Goal: Task Accomplishment & Management: Complete application form

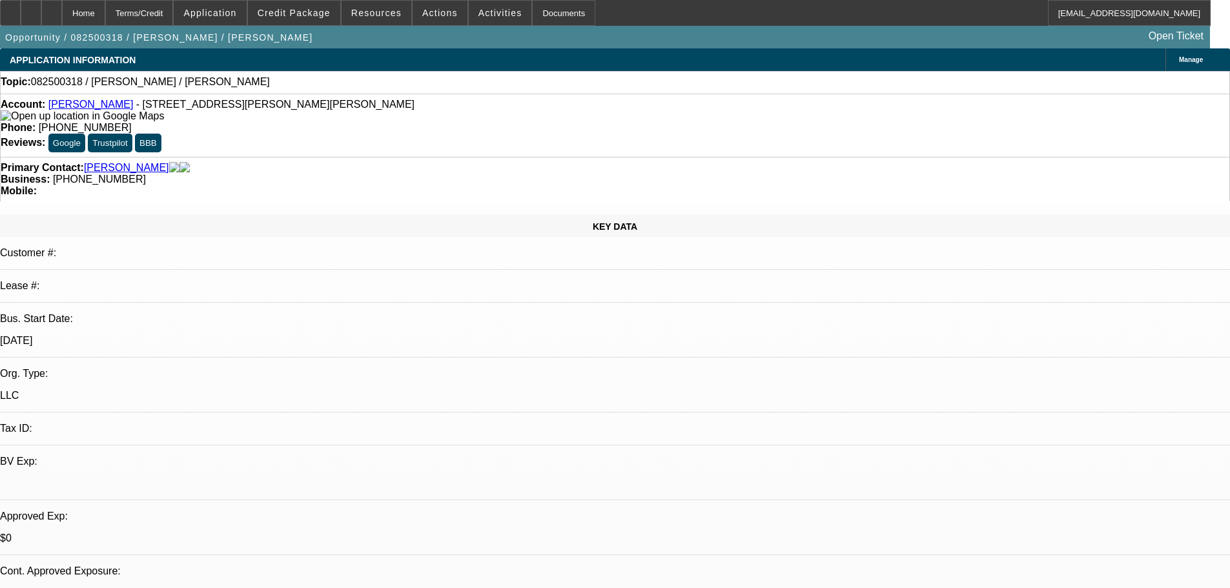
select select "0"
select select "2"
select select "0.1"
select select "4"
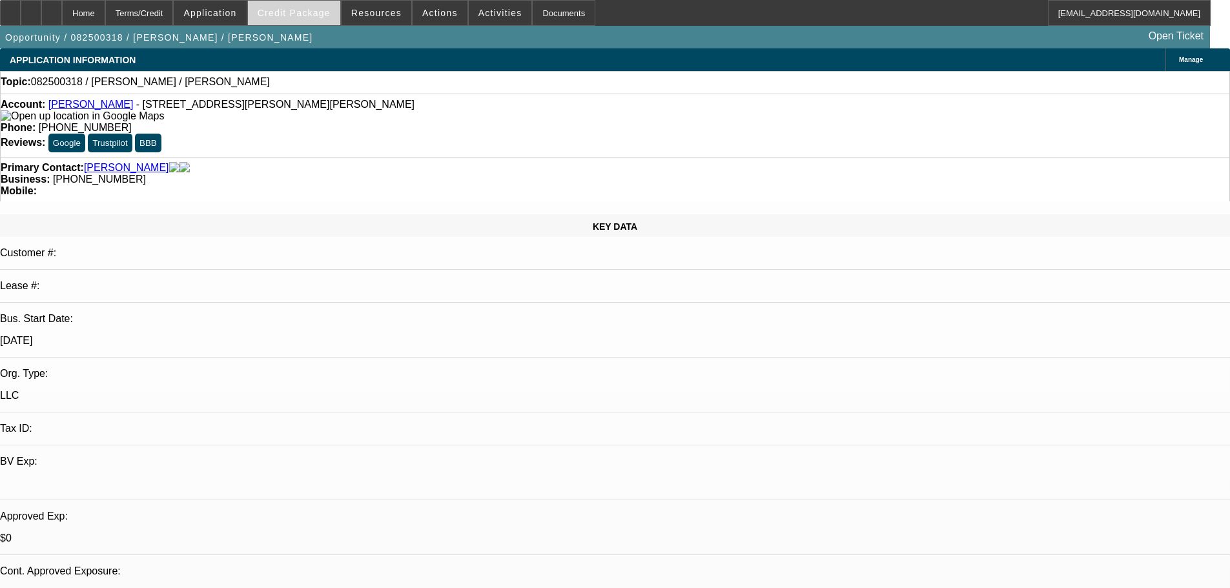
click at [319, 4] on span at bounding box center [294, 12] width 92 height 31
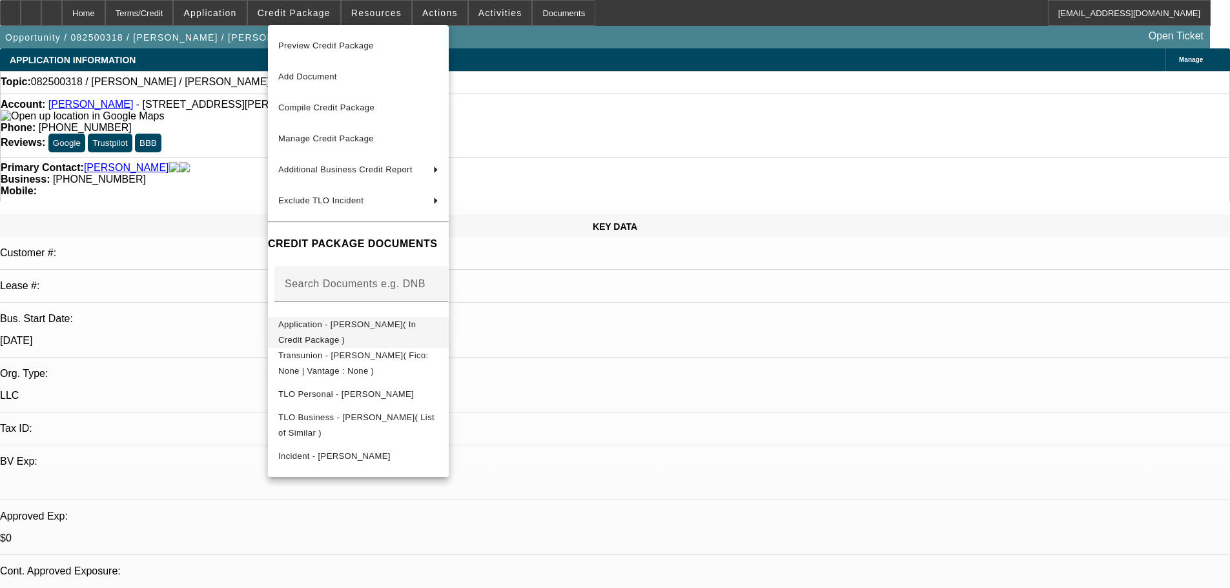
click at [386, 320] on span "Application - [PERSON_NAME]( In Credit Package )" at bounding box center [358, 332] width 160 height 31
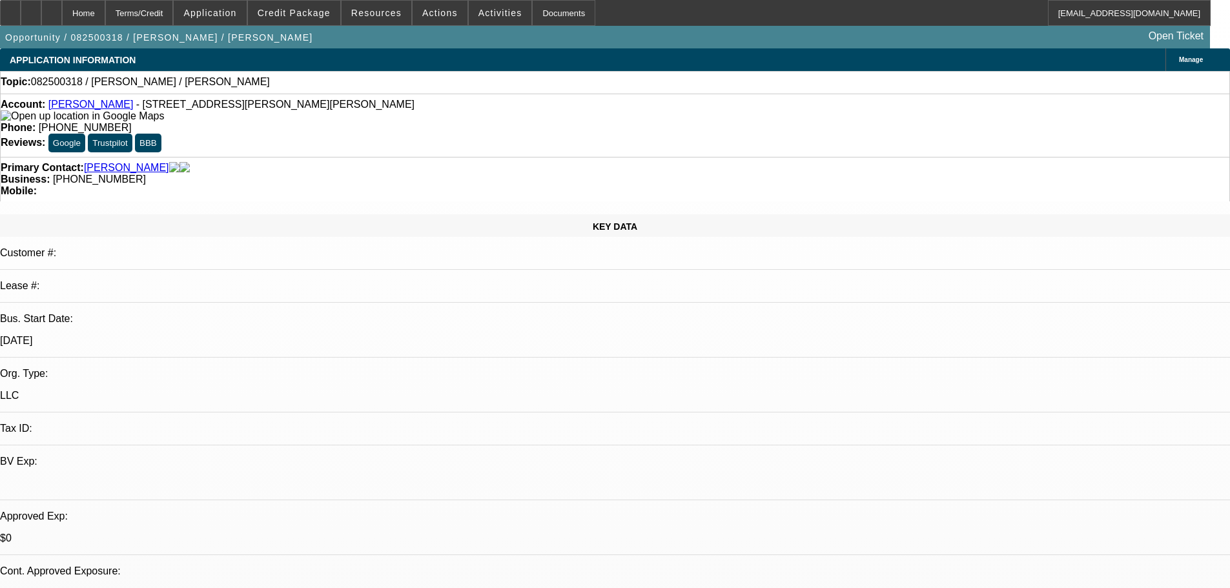
scroll to position [129, 0]
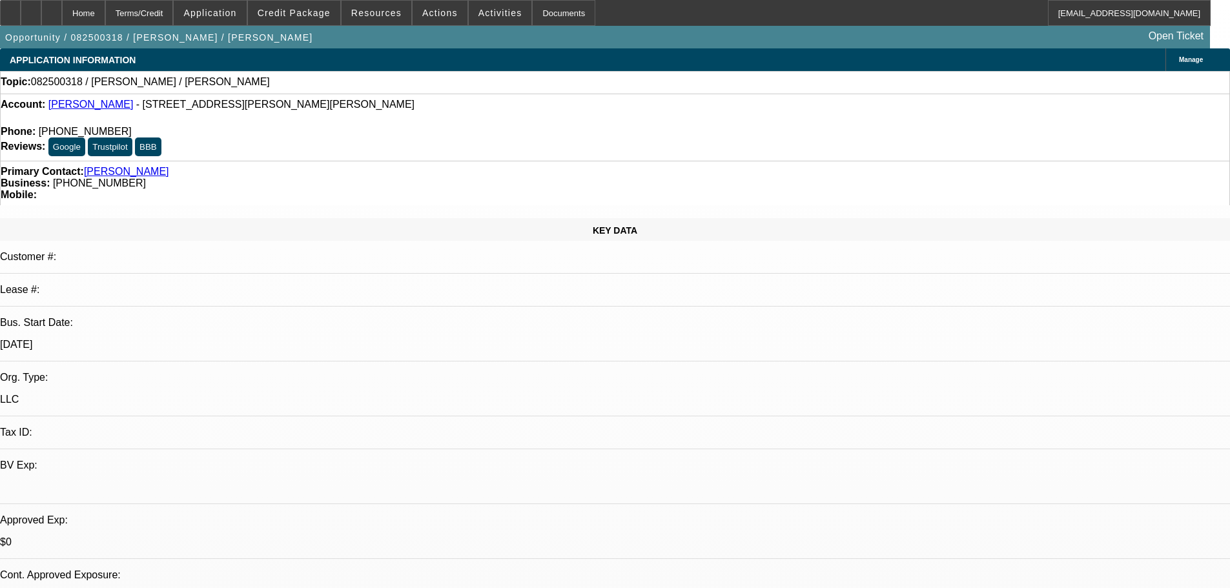
select select "0"
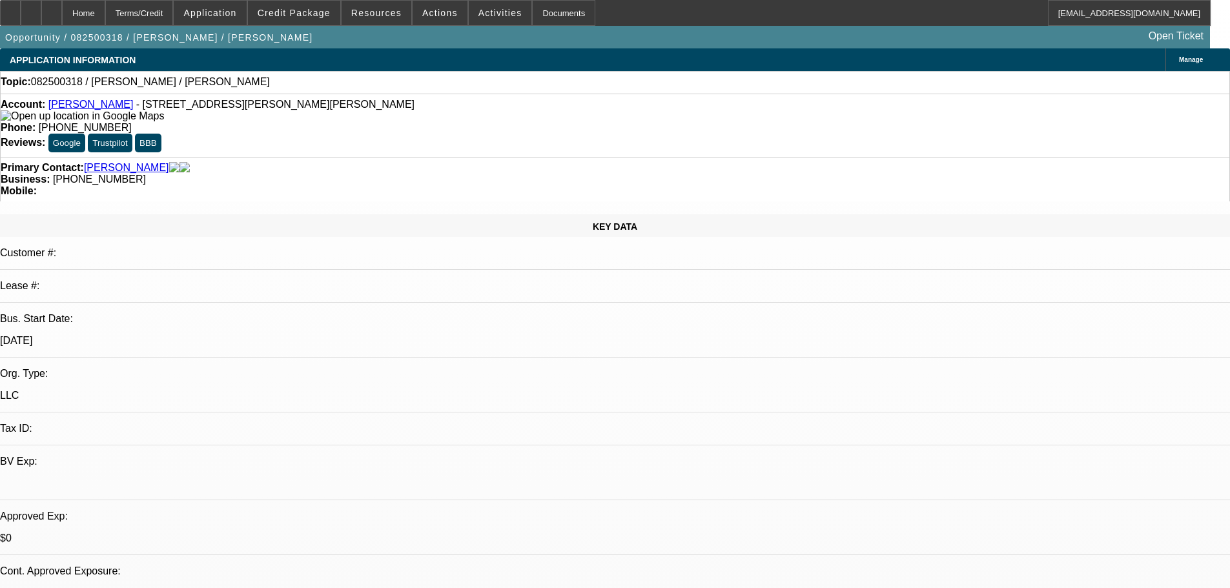
select select "2"
select select "0.1"
select select "4"
drag, startPoint x: 510, startPoint y: 108, endPoint x: 452, endPoint y: 108, distance: 58.1
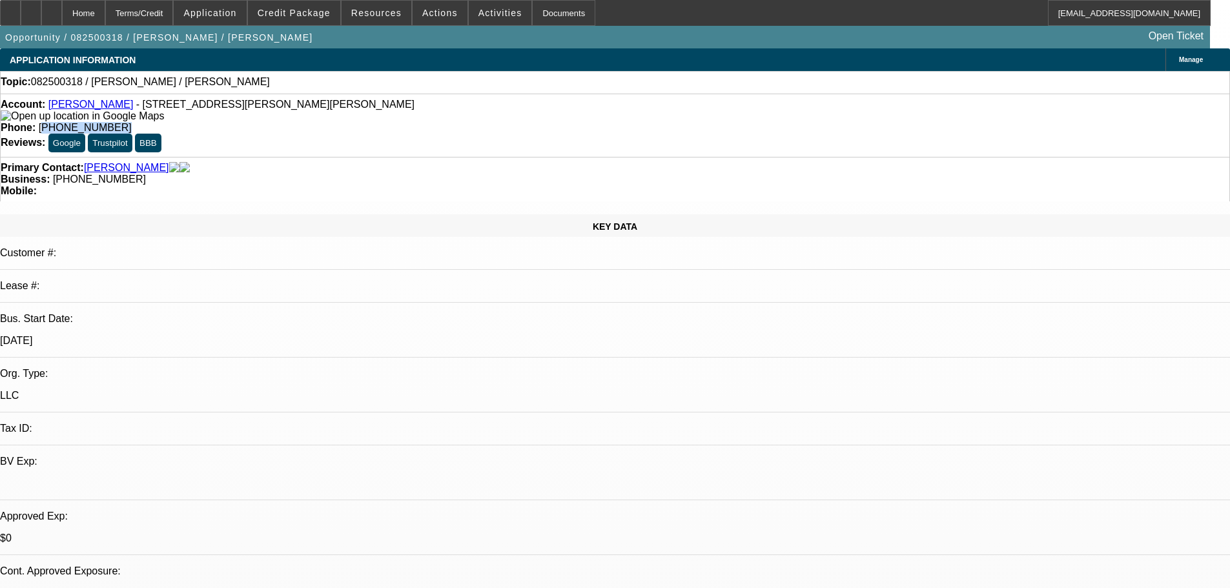
click at [452, 122] on div "Phone: (337) 414-0233" at bounding box center [615, 128] width 1229 height 12
click at [450, 122] on div "Phone: (337) 414-0233" at bounding box center [615, 128] width 1229 height 12
drag, startPoint x: 450, startPoint y: 107, endPoint x: 511, endPoint y: 110, distance: 60.8
click at [511, 122] on div "Phone: (337) 414-0233" at bounding box center [615, 128] width 1229 height 12
copy span "(337) 414-0233"
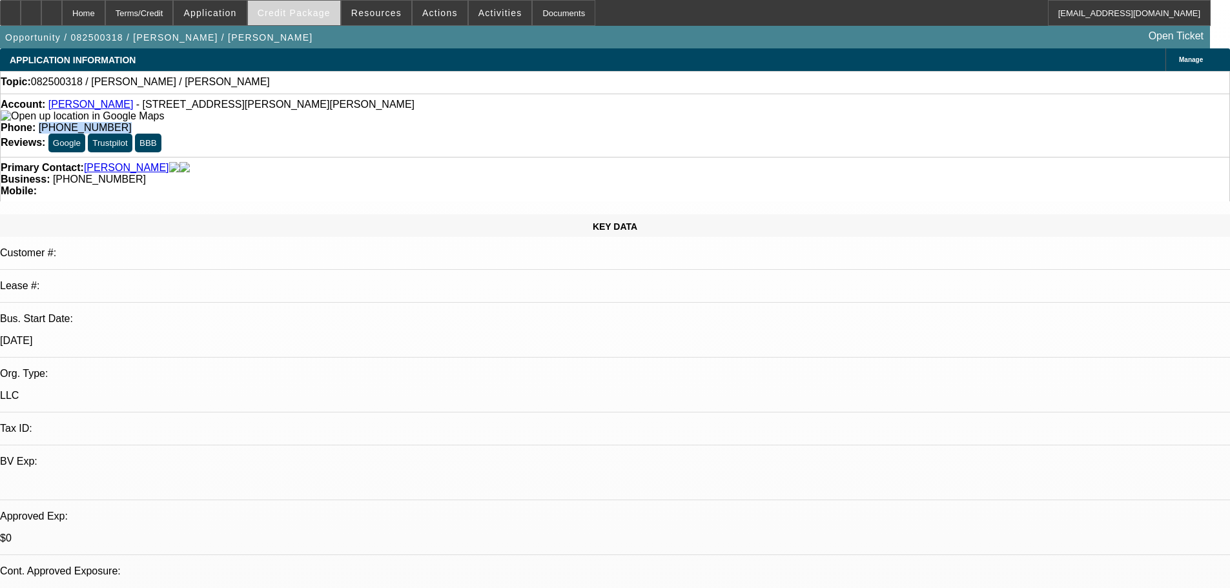
click at [313, 24] on span at bounding box center [294, 12] width 92 height 31
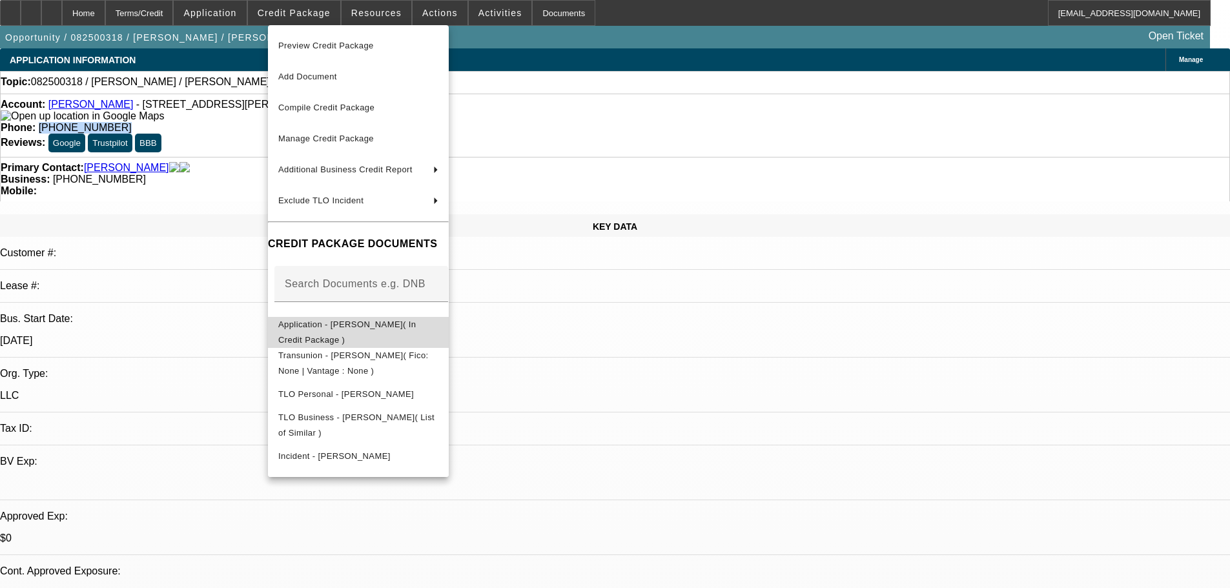
click at [406, 328] on span "Application - Carl schexnayder( In Credit Package )" at bounding box center [347, 332] width 138 height 25
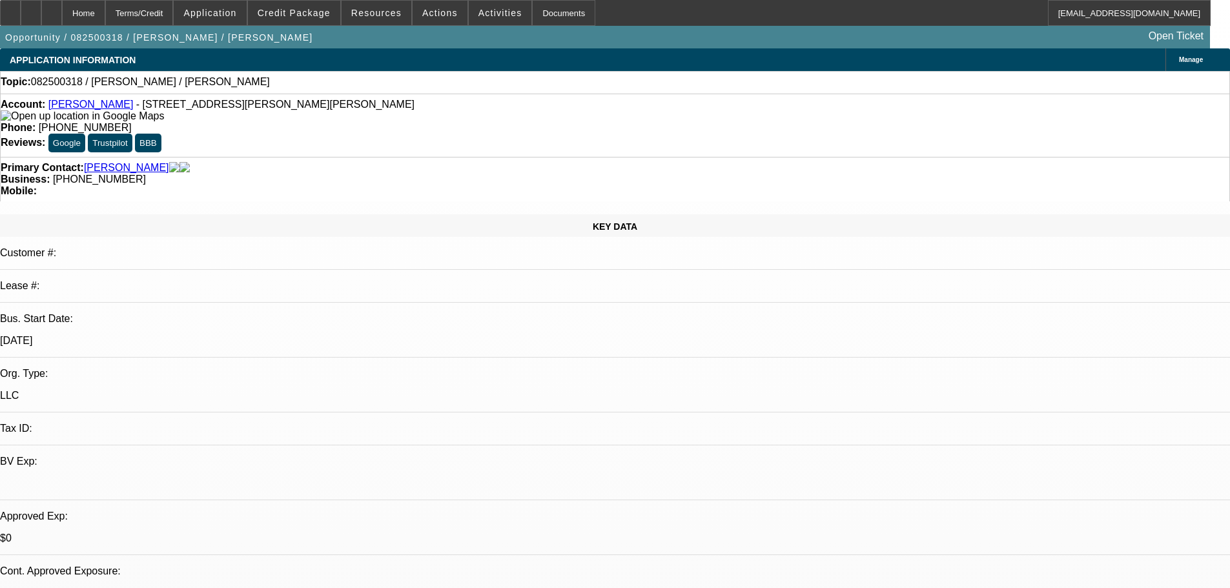
click at [1166, 69] on div "Manage" at bounding box center [1198, 59] width 65 height 23
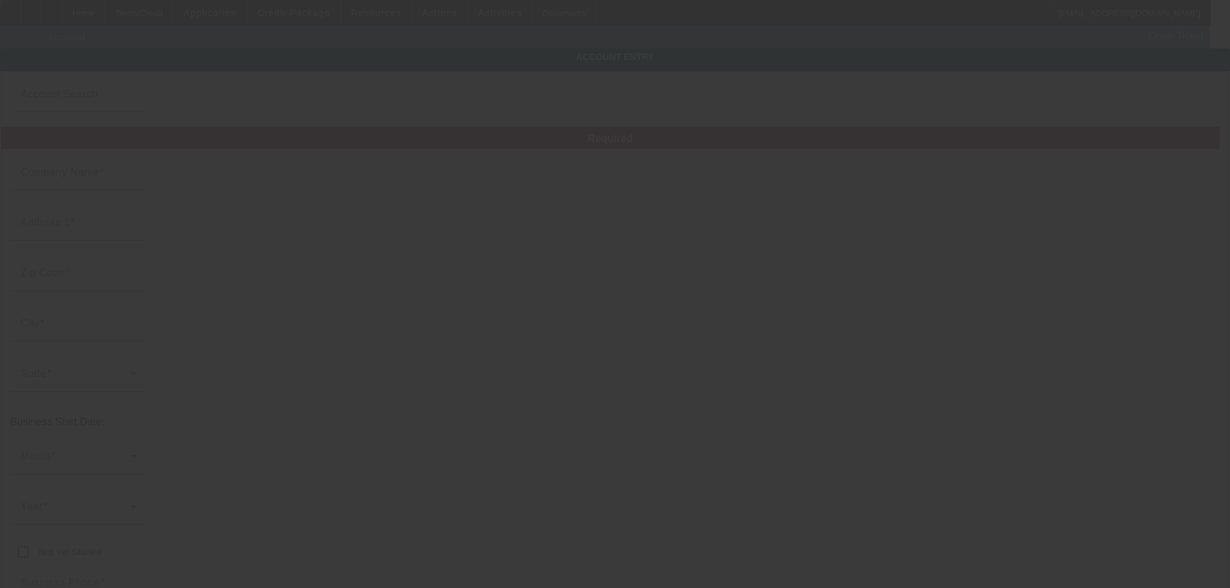
type input "Carl schexnayder"
type input "1000 Renaud Drive"
type input "70583"
type input "Scott"
type input "(337) 414-0233"
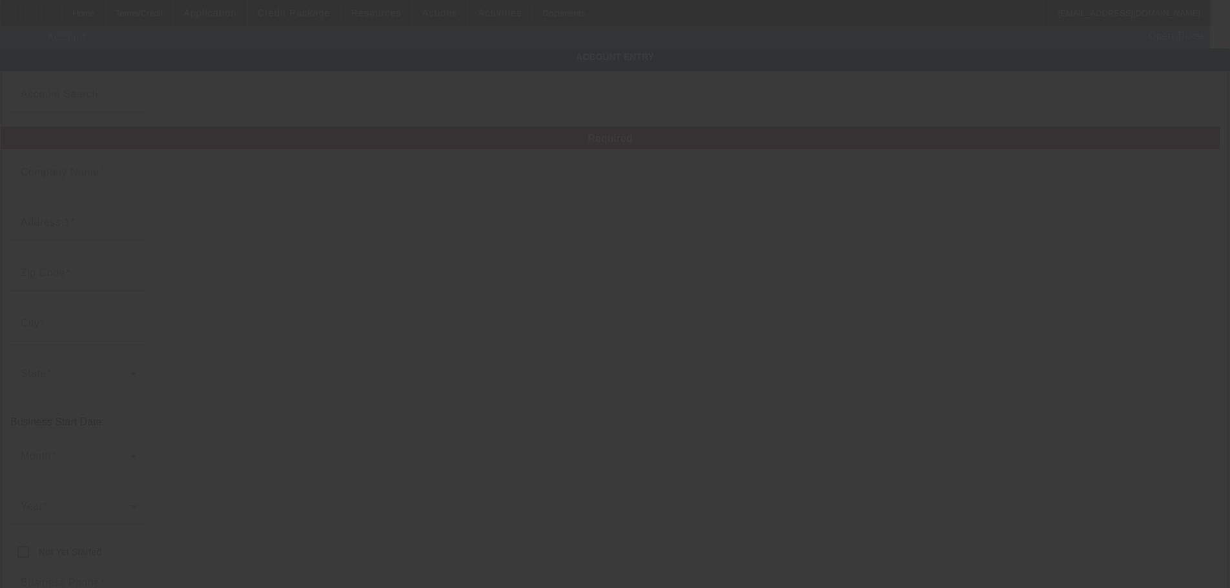
type input "Lot171"
type input "jr_boy32@yahoo.com"
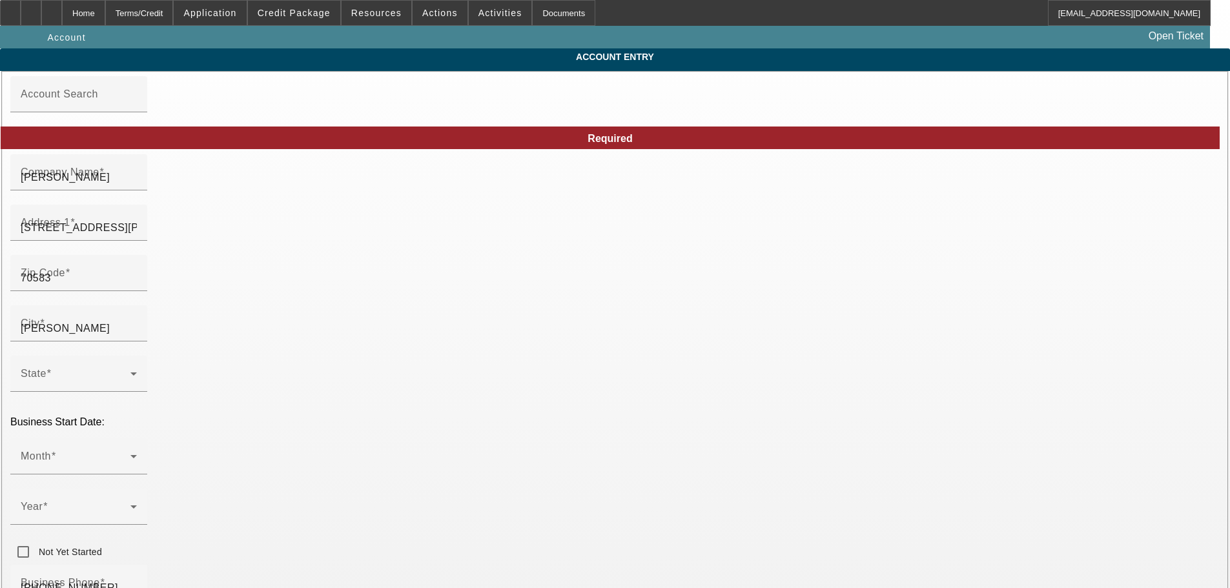
type input "8/12/2025"
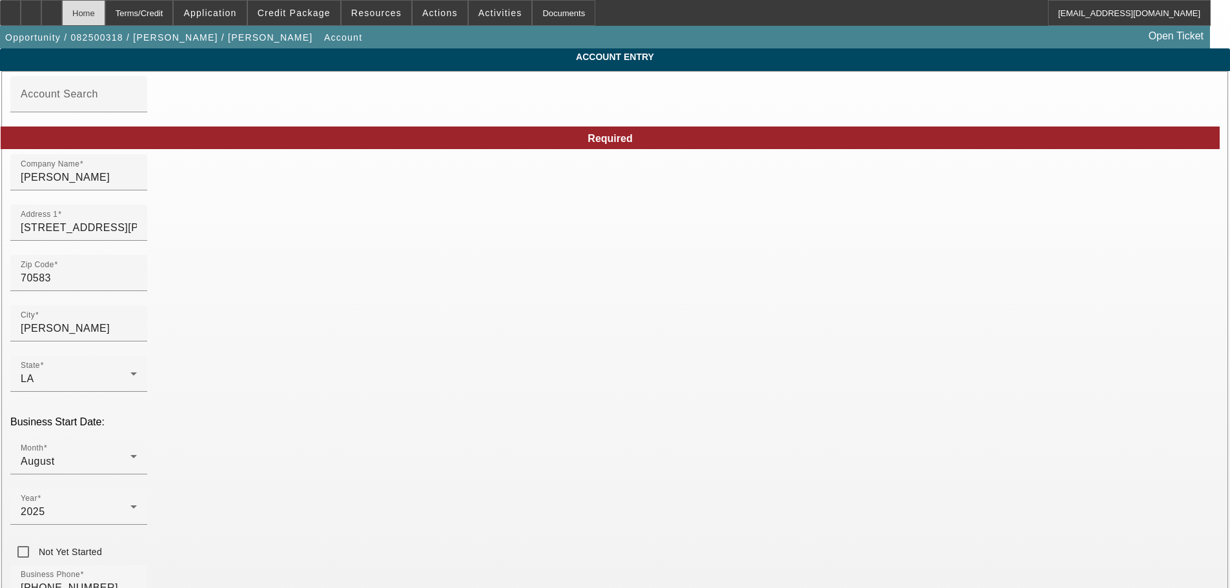
click at [105, 13] on div "Home" at bounding box center [83, 13] width 43 height 26
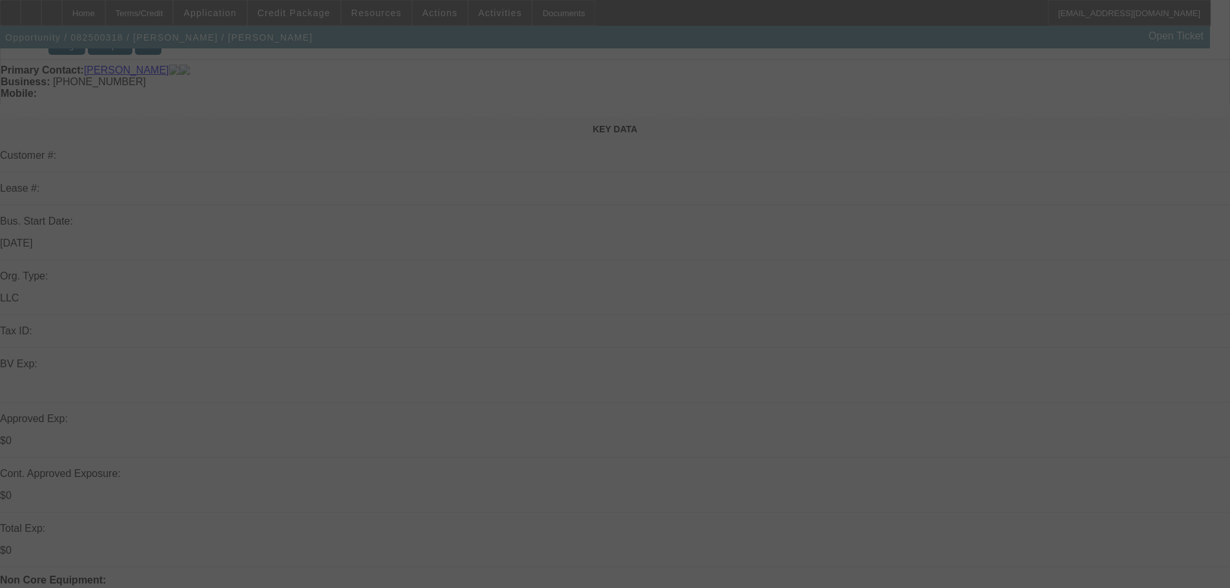
scroll to position [129, 0]
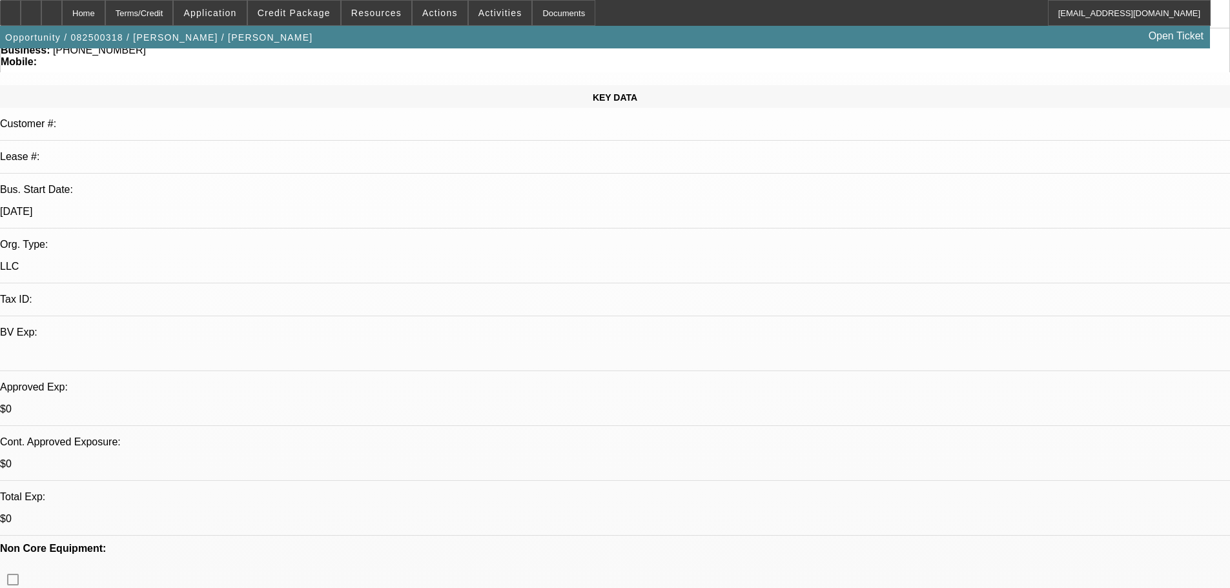
select select "0"
select select "2"
select select "0.1"
select select "4"
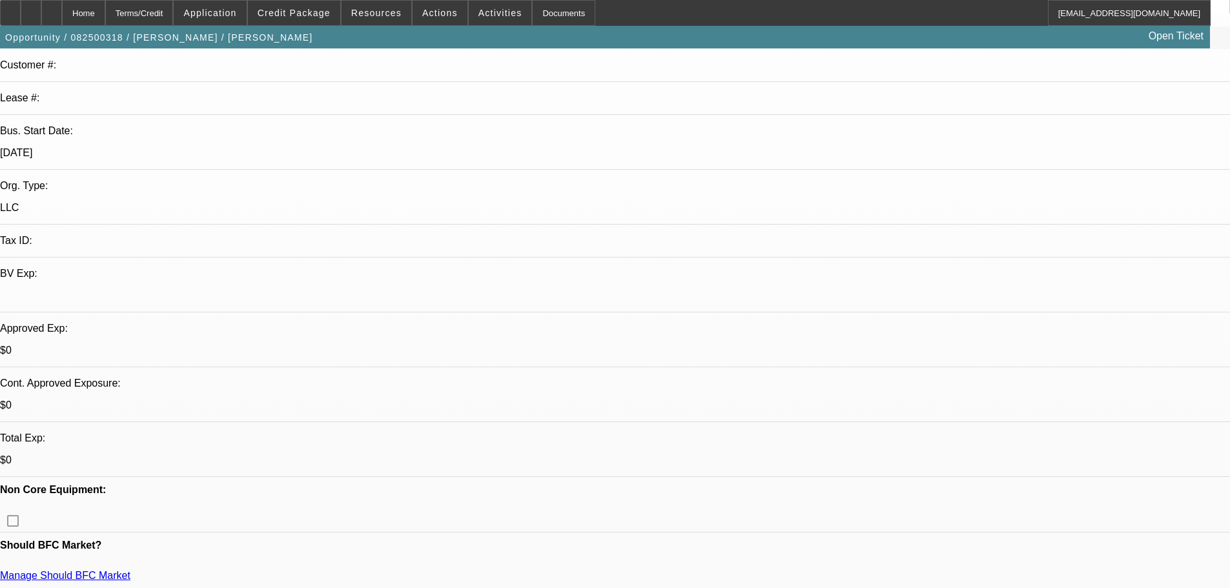
scroll to position [258, 0]
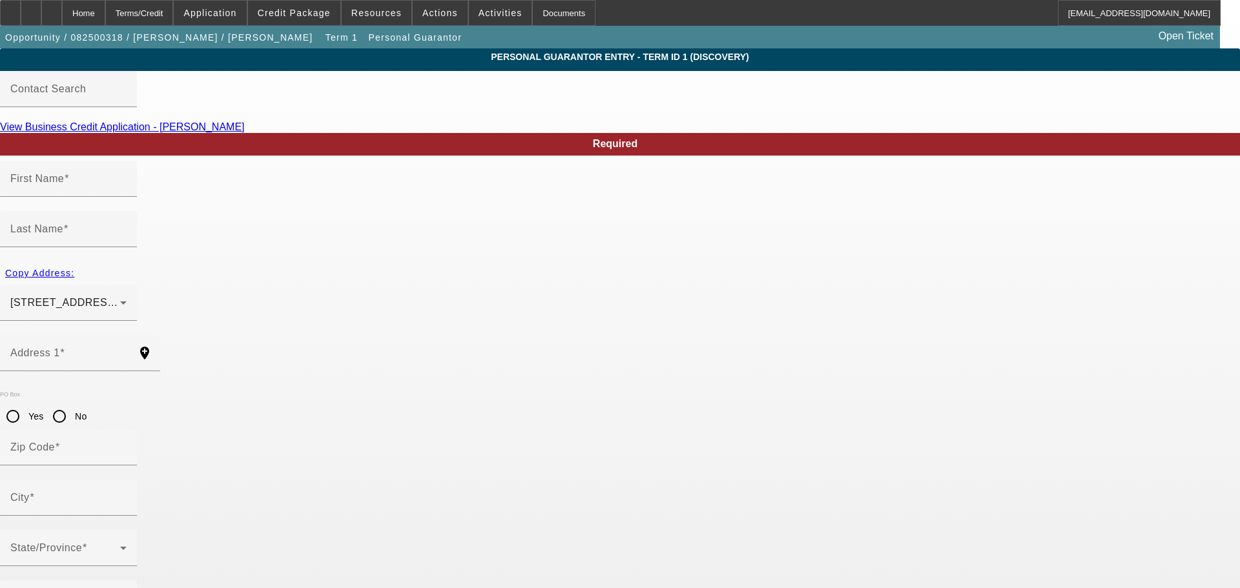
type input "Carl"
type input "Schexnayder"
type input "1000 Renard drive"
radio input "true"
type input "70583"
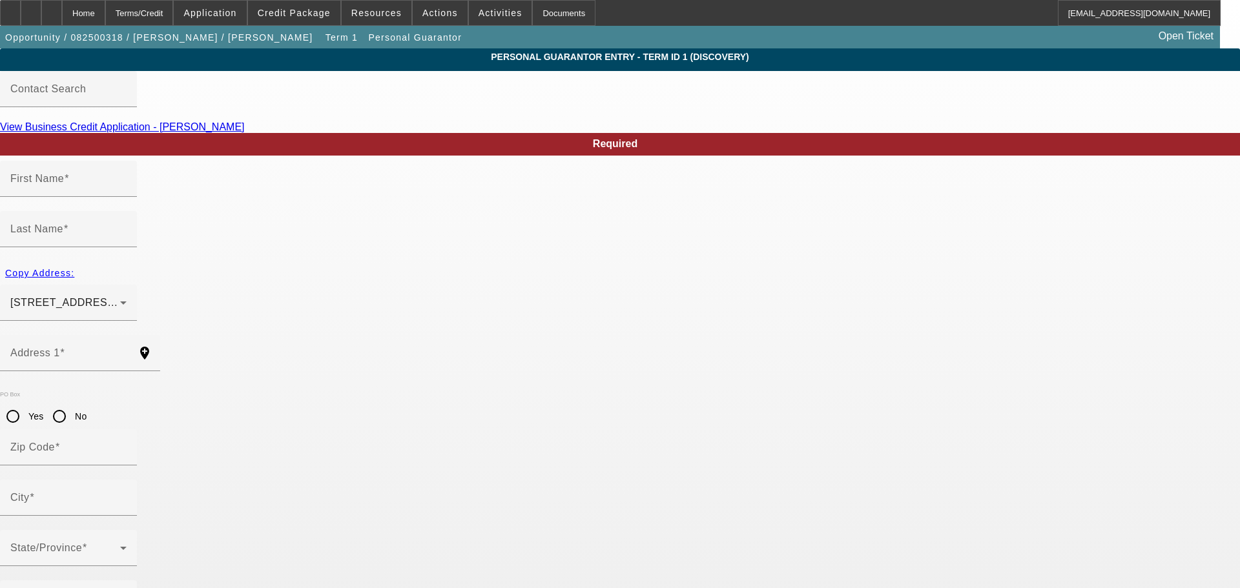
type input "Scott"
type input "(337) 414-0233"
type input "100"
type input "443-45-1983"
type input "jr_boy32@yahoo.com"
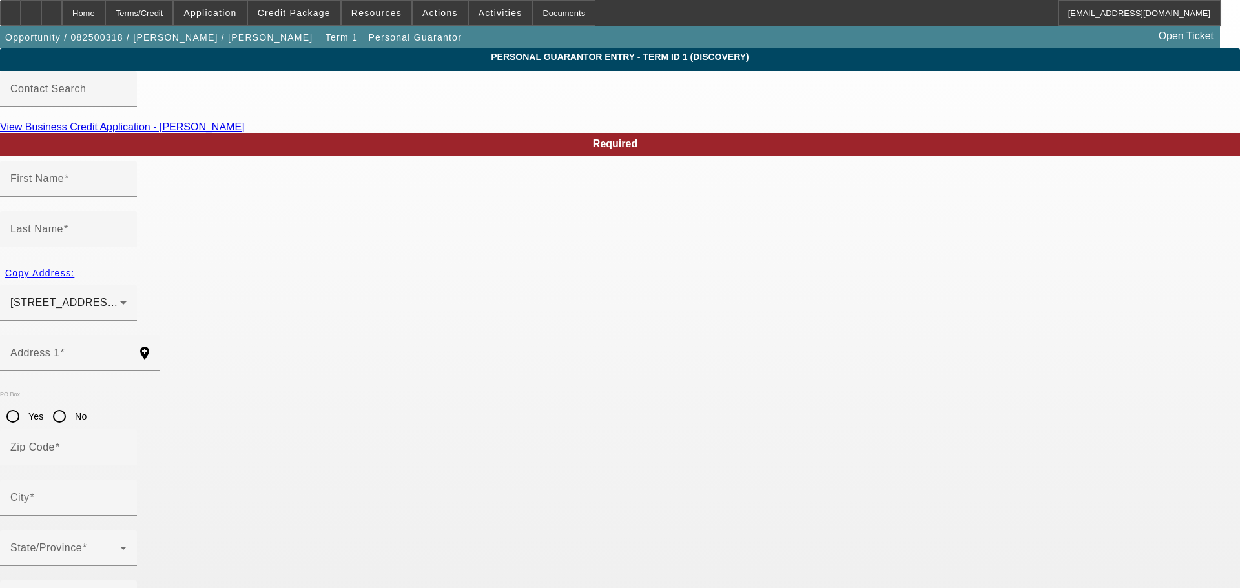
type input "Lot 171"
type input "(337) 414-0233"
drag, startPoint x: 318, startPoint y: 503, endPoint x: 296, endPoint y: 510, distance: 22.9
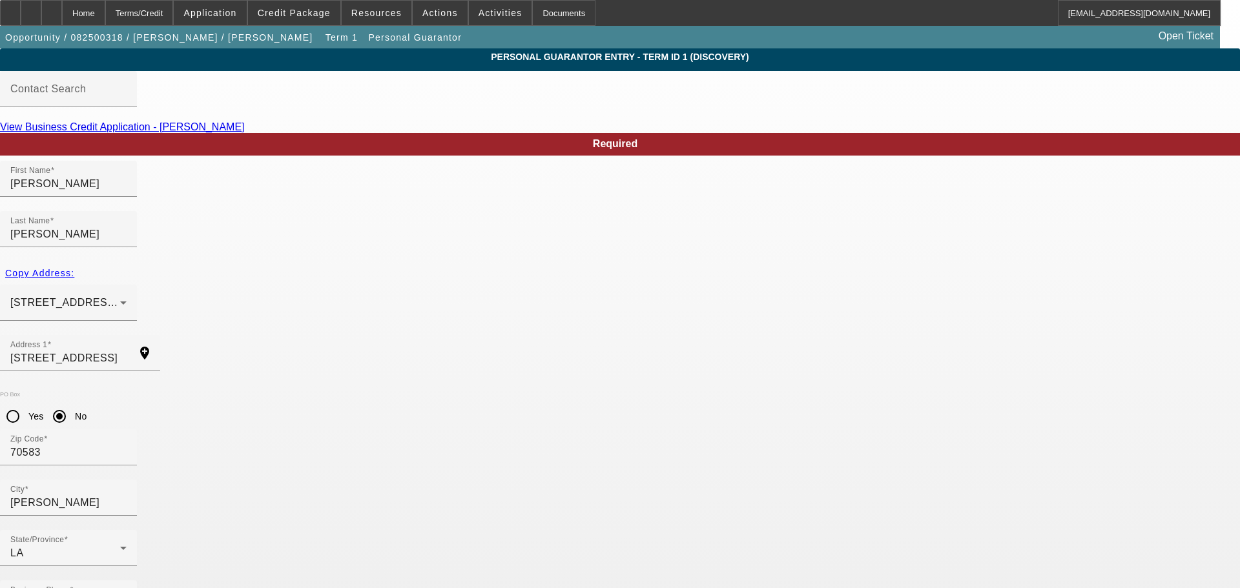
type input "443-41-9835"
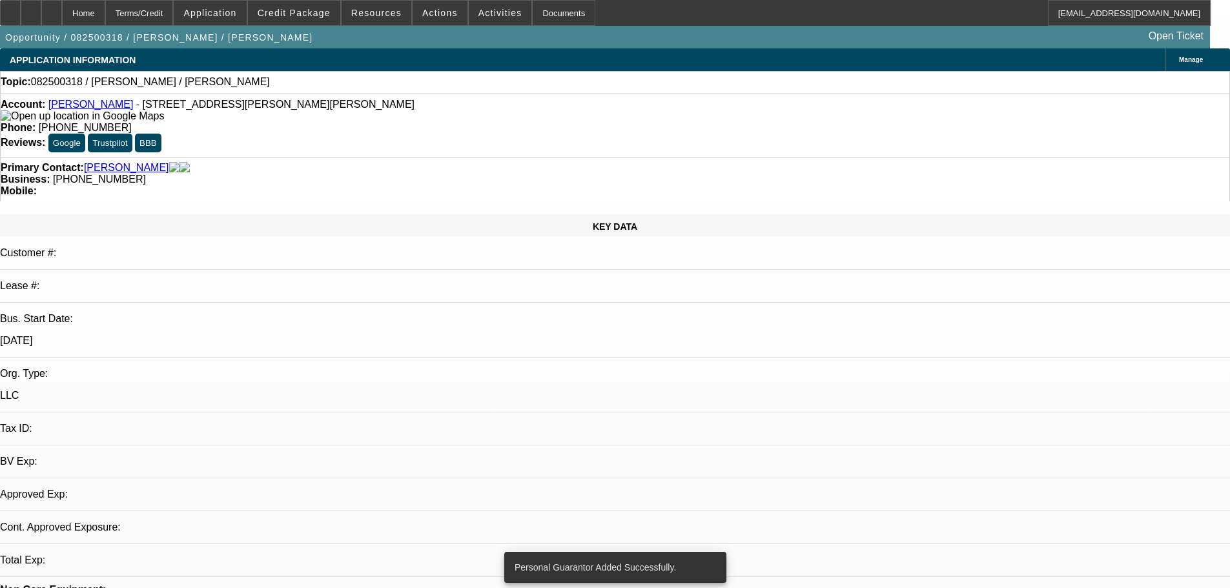
select select "0"
select select "2"
select select "0.1"
select select "4"
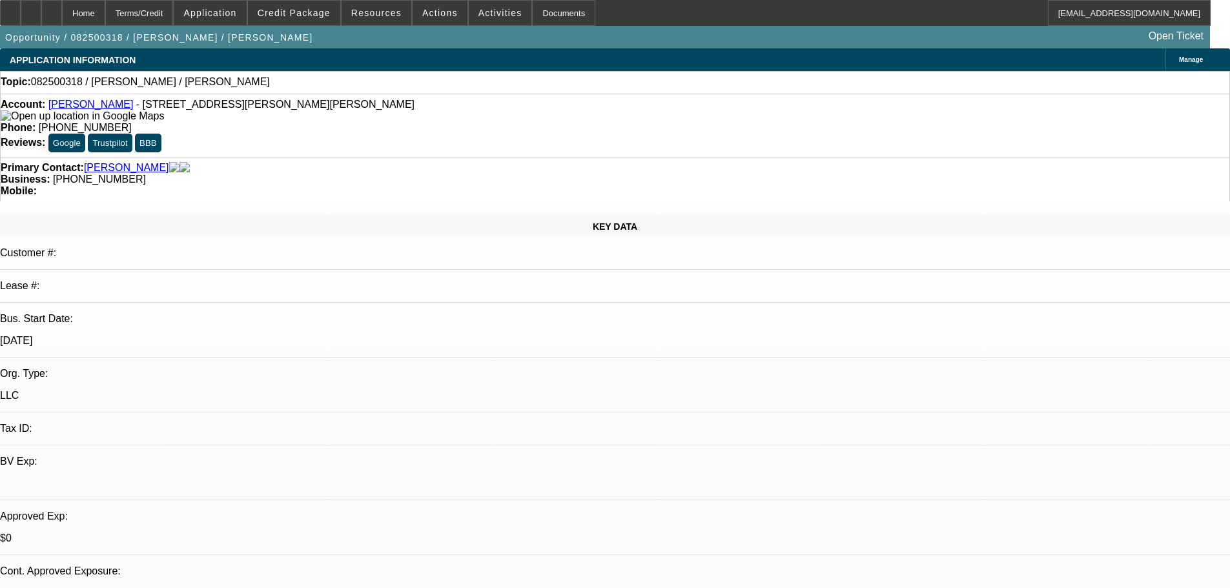
click at [79, 106] on link "Carl schexnayder" at bounding box center [90, 104] width 85 height 11
click at [62, 15] on div at bounding box center [51, 13] width 21 height 26
select select "0"
select select "2"
select select "0.1"
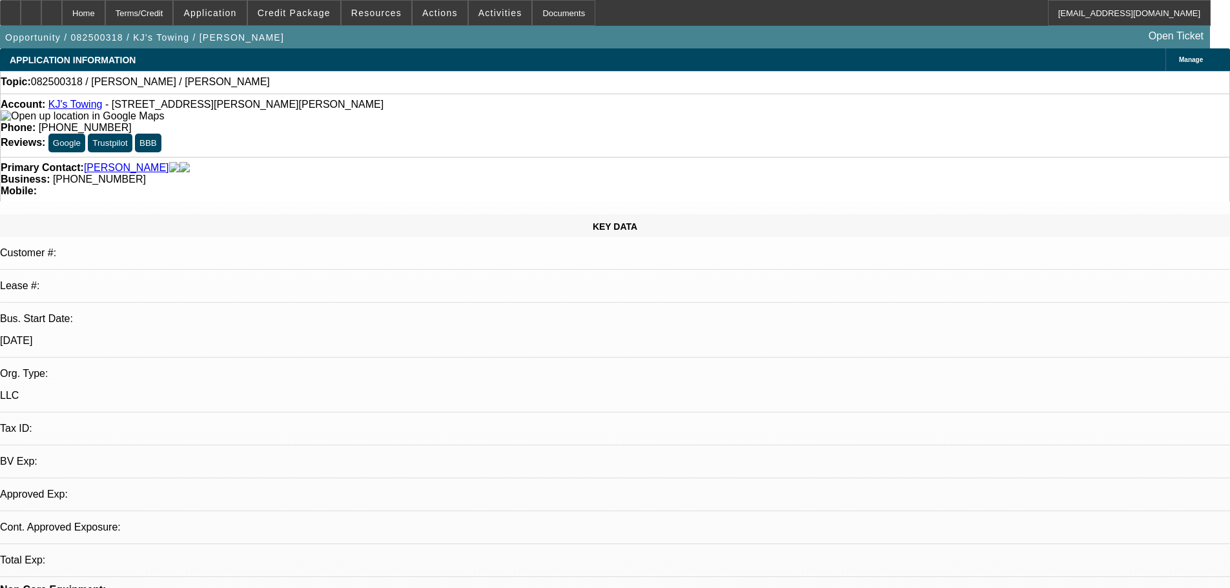
select select "1"
select select "2"
select select "4"
click at [488, 12] on span "Activities" at bounding box center [501, 13] width 44 height 10
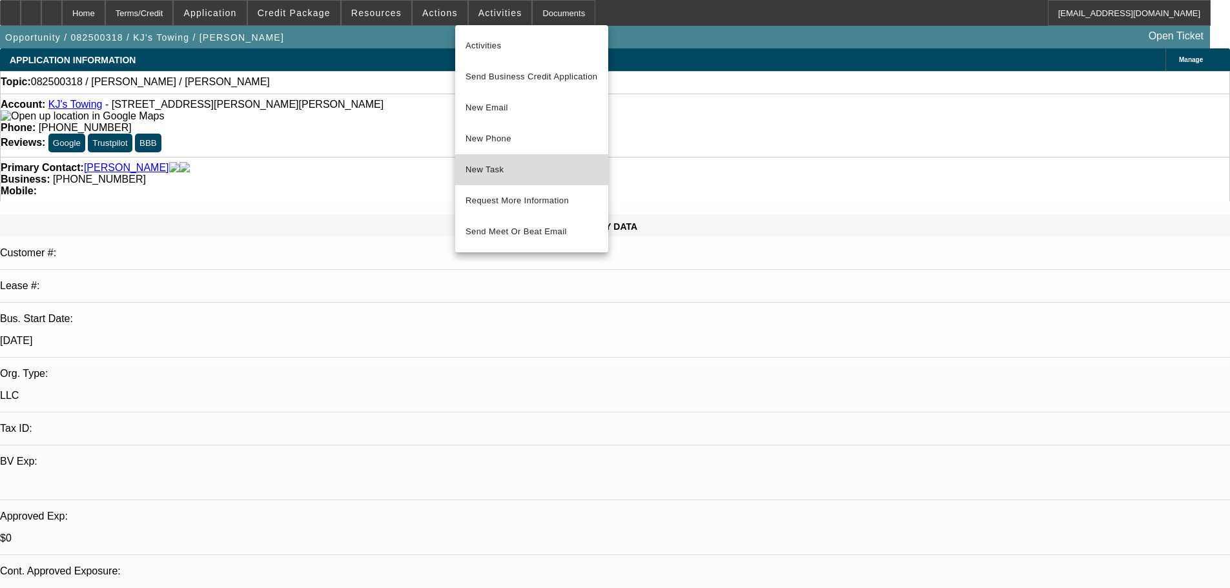
click at [535, 169] on span "New Task" at bounding box center [532, 169] width 132 height 15
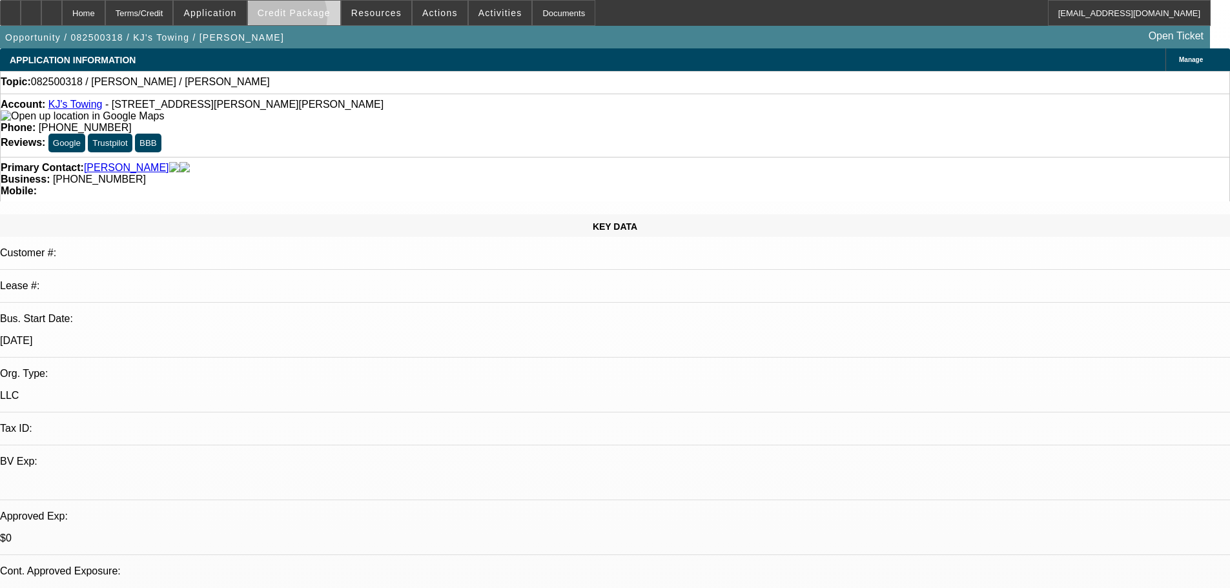
click at [300, 19] on span at bounding box center [294, 12] width 92 height 31
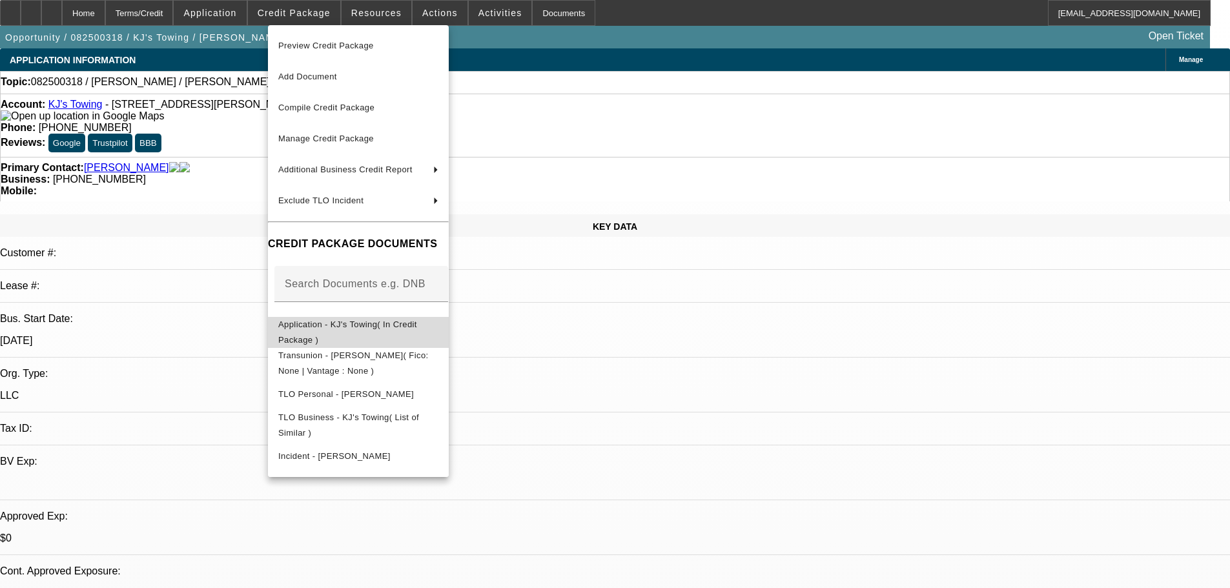
click at [400, 336] on button "Application - KJ's Towing( In Credit Package )" at bounding box center [358, 332] width 181 height 31
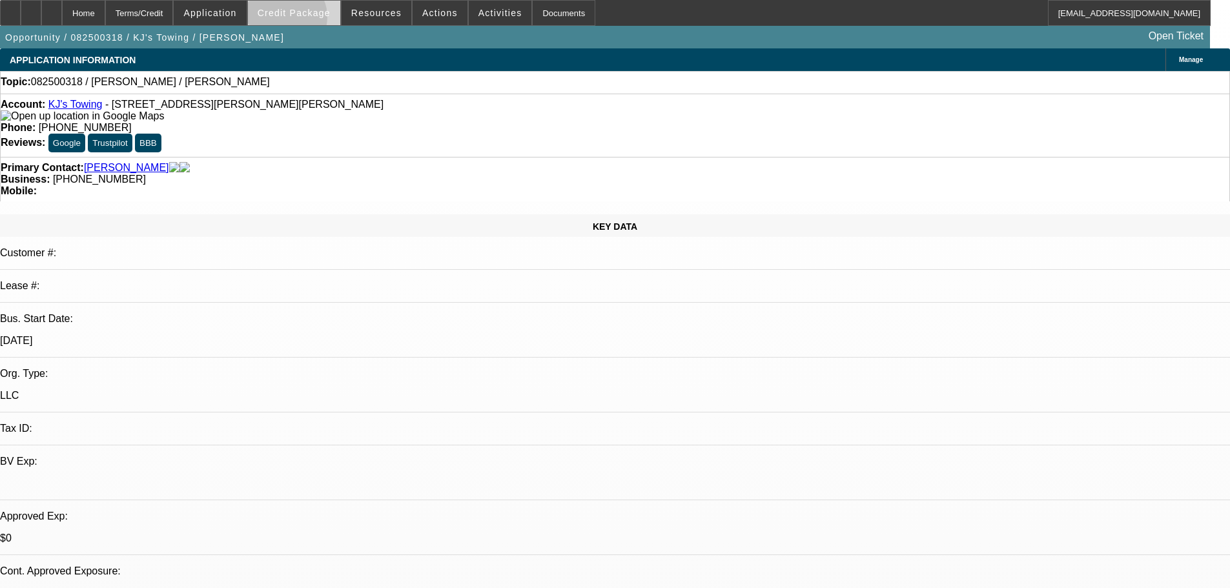
click at [304, 20] on span at bounding box center [294, 12] width 92 height 31
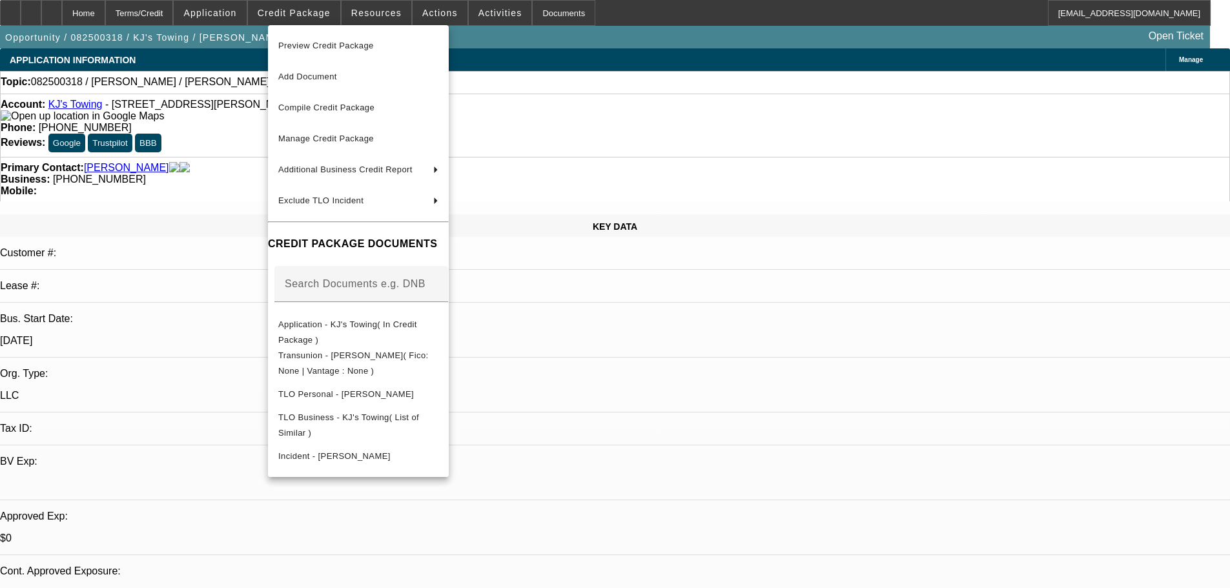
click at [210, 189] on div at bounding box center [615, 294] width 1230 height 588
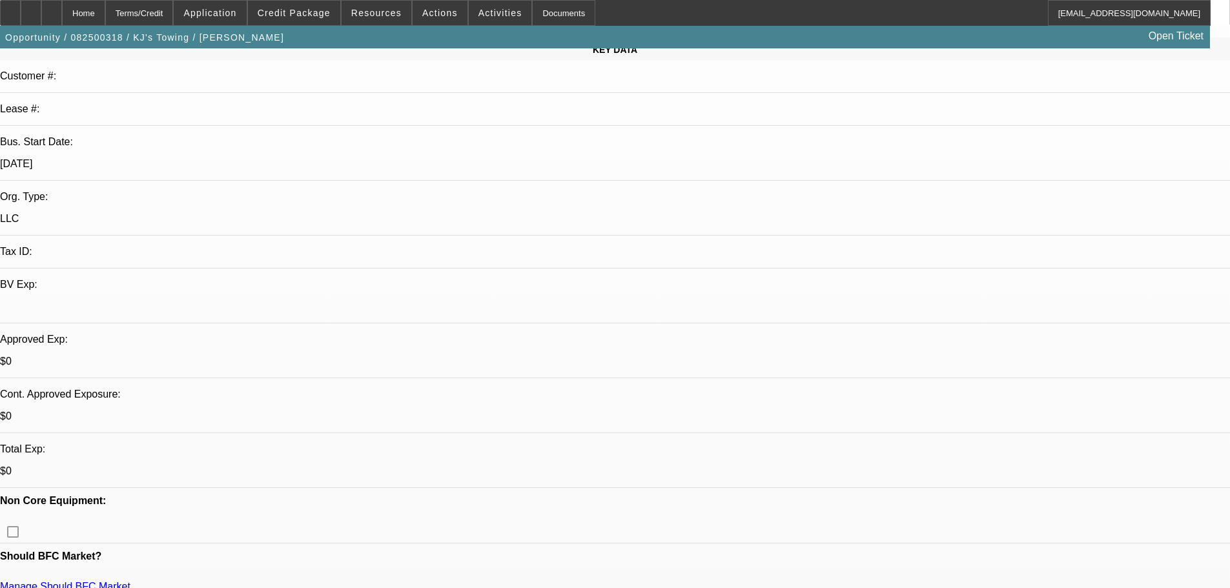
scroll to position [129, 0]
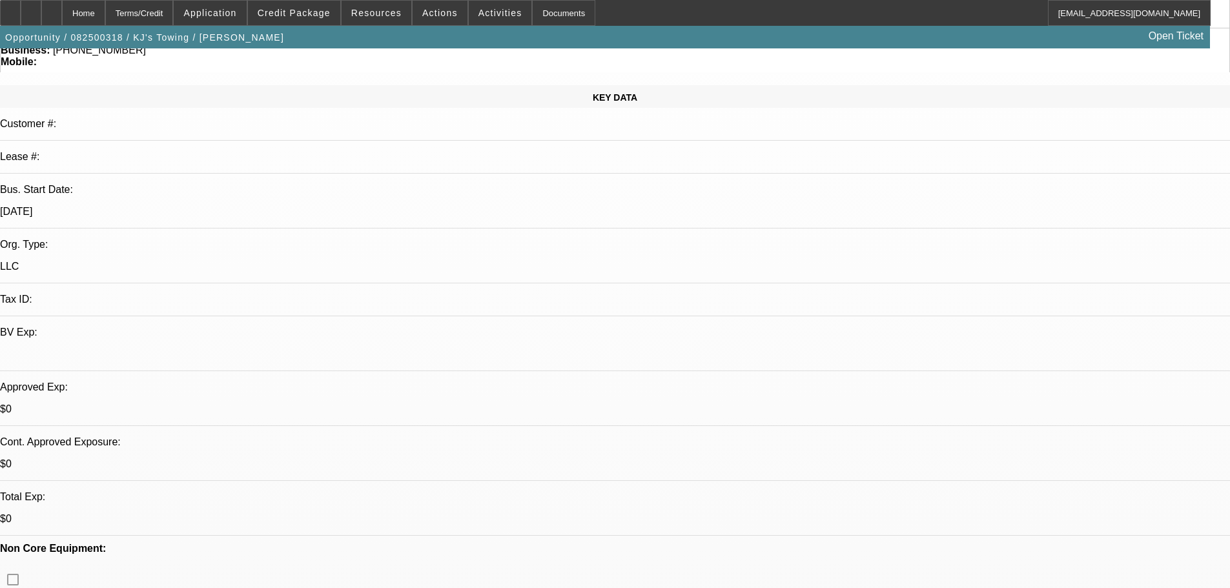
drag, startPoint x: 420, startPoint y: 88, endPoint x: 448, endPoint y: 106, distance: 33.7
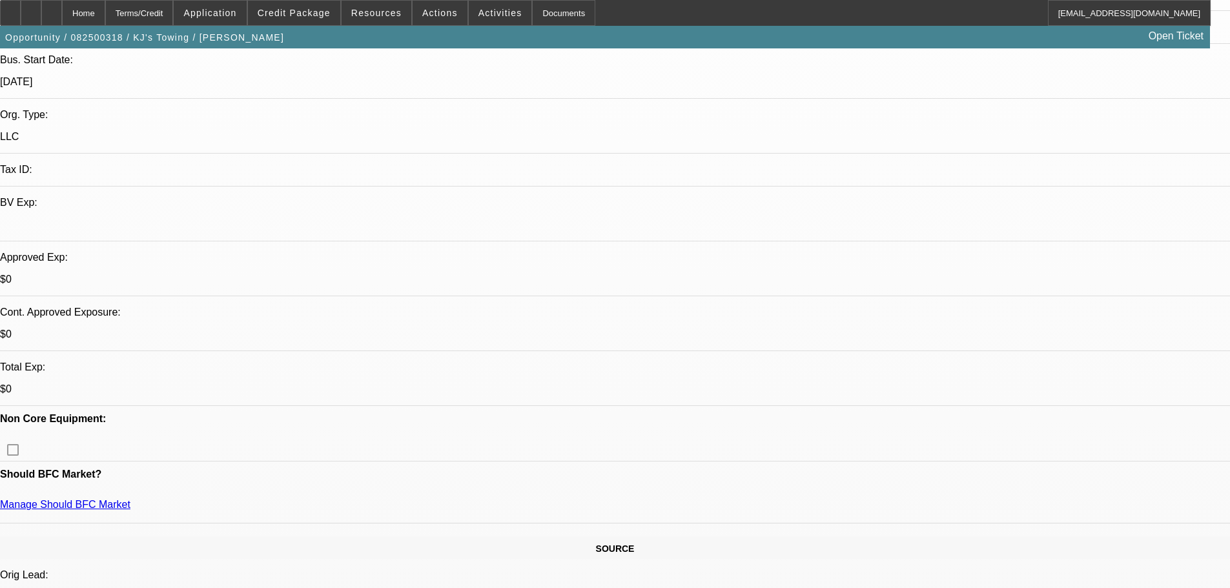
scroll to position [258, 0]
click at [491, 19] on span at bounding box center [500, 12] width 63 height 31
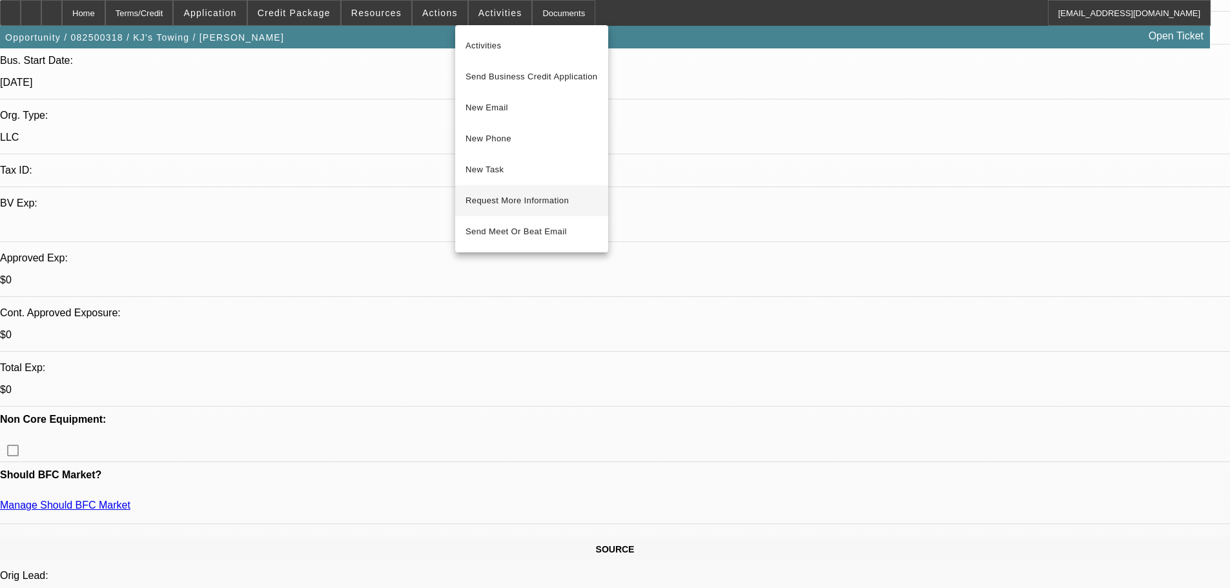
click at [511, 196] on span "Request More Information" at bounding box center [532, 200] width 132 height 15
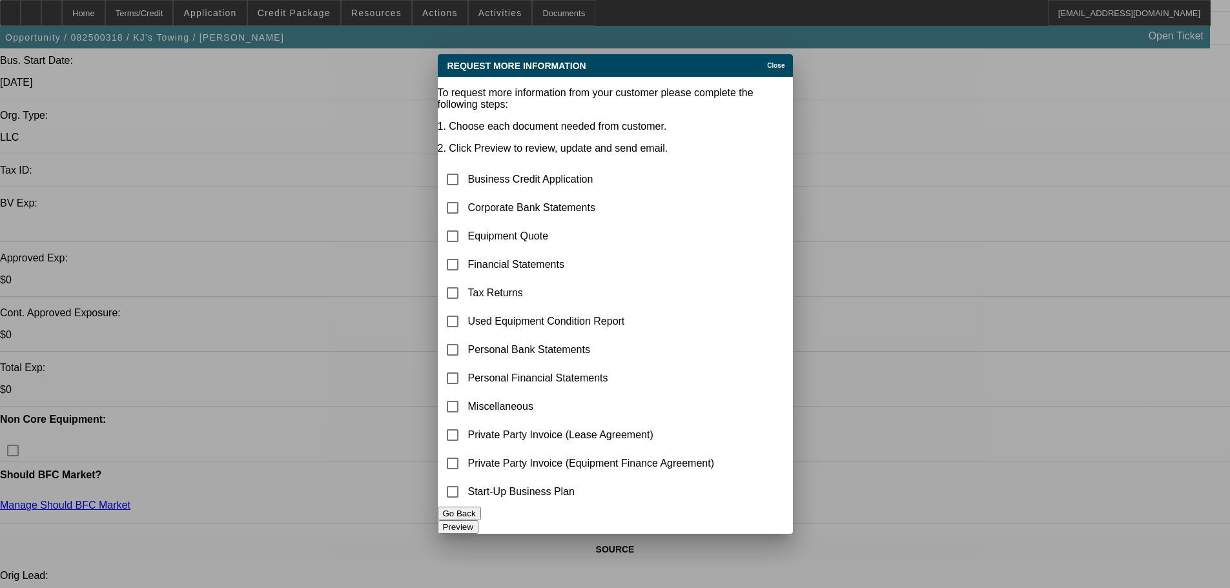
scroll to position [0, 0]
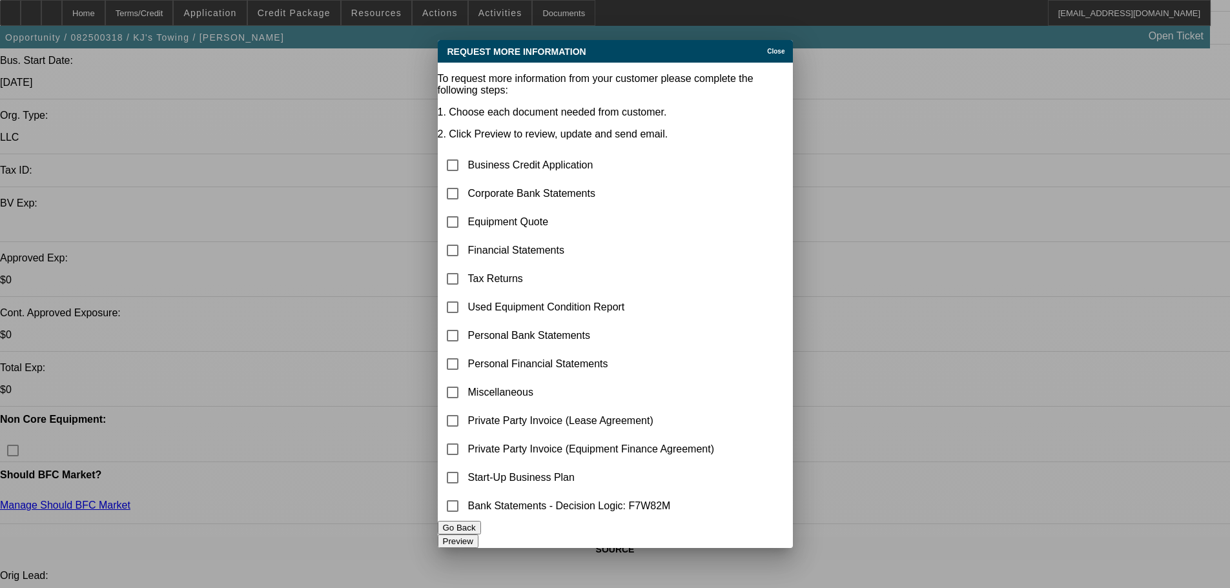
drag, startPoint x: 762, startPoint y: 43, endPoint x: 728, endPoint y: 41, distance: 34.3
click at [767, 48] on span "Close" at bounding box center [775, 51] width 17 height 7
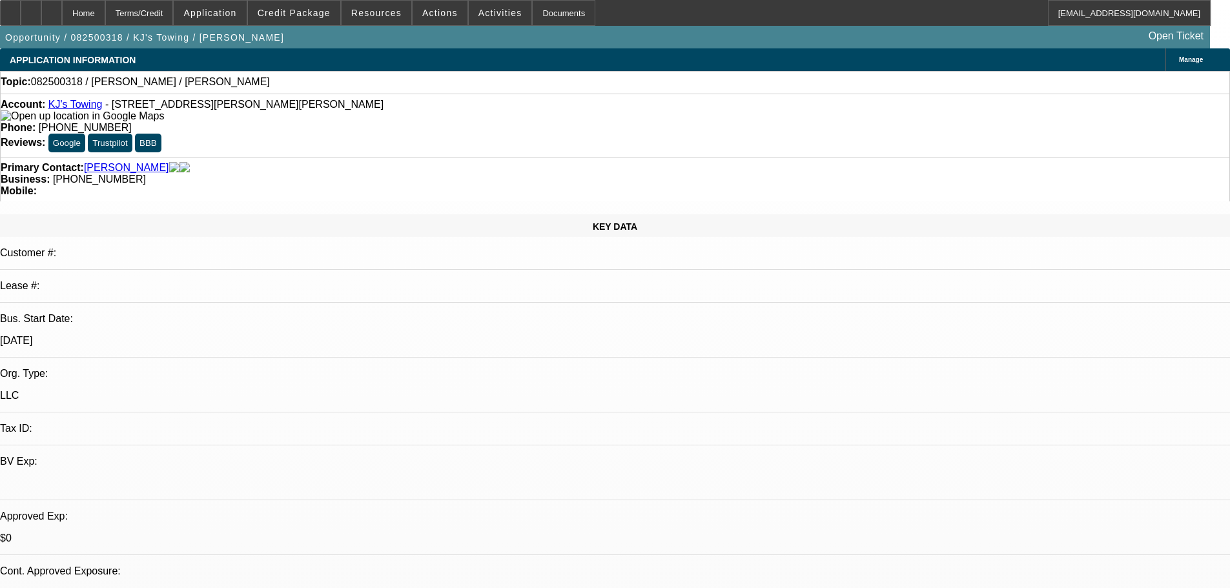
scroll to position [258, 0]
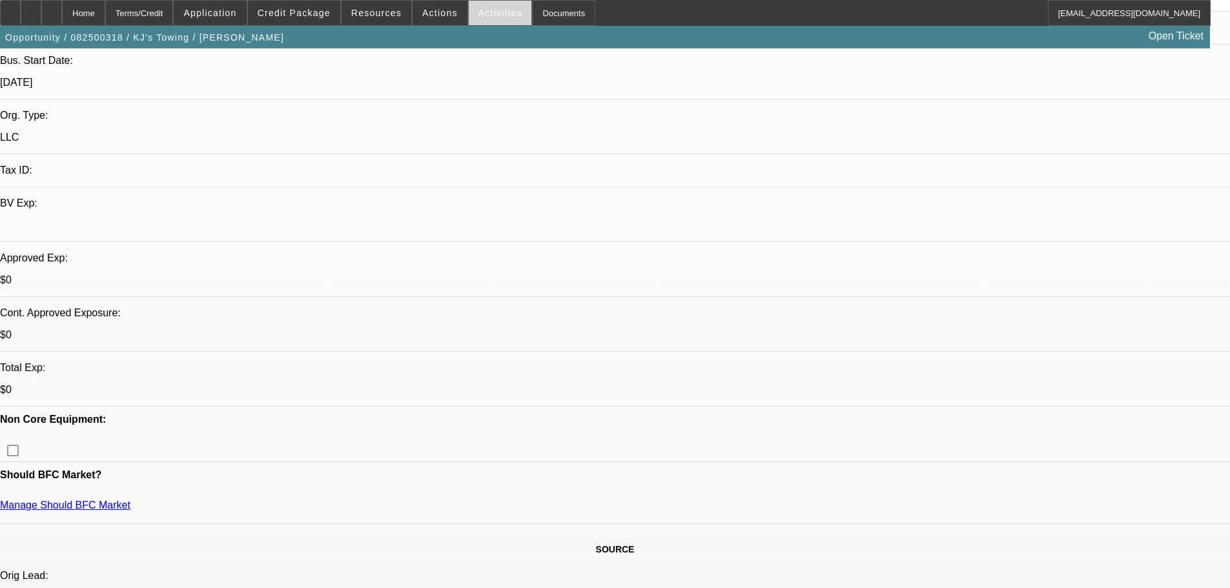
click at [500, 12] on span at bounding box center [500, 12] width 63 height 31
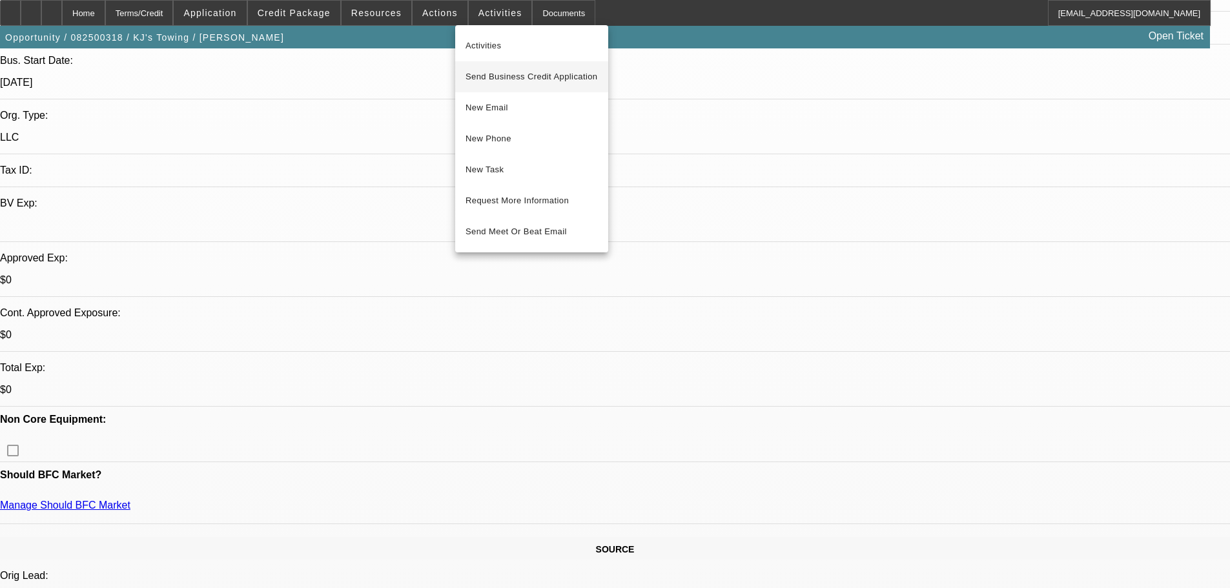
click at [493, 80] on span "Send Business Credit Application" at bounding box center [532, 76] width 132 height 15
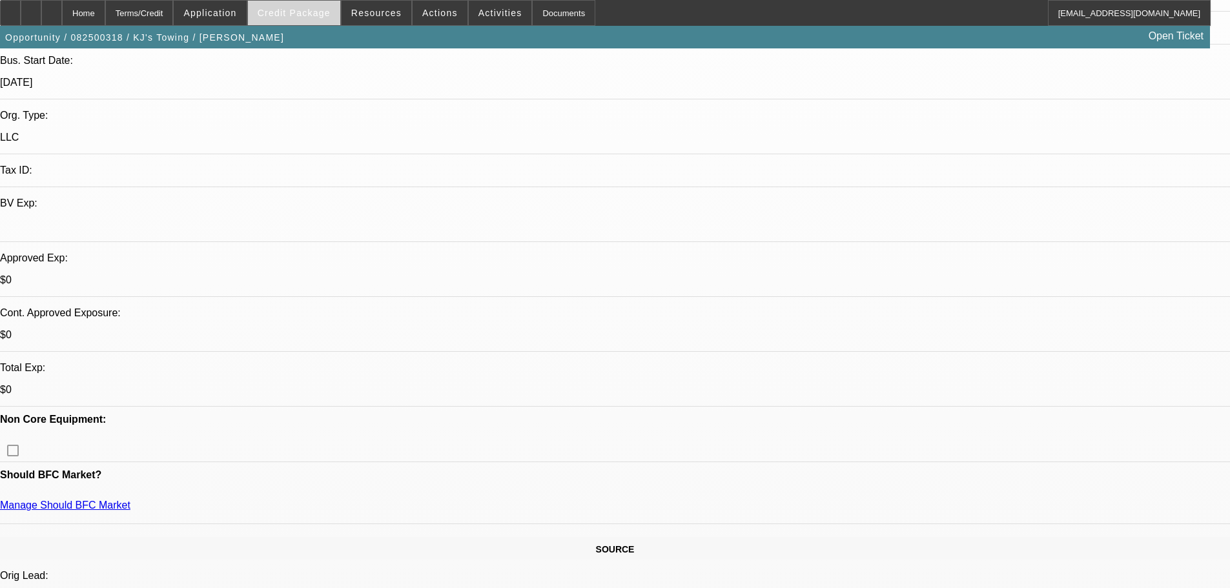
click at [331, 12] on span "Credit Package" at bounding box center [294, 13] width 73 height 10
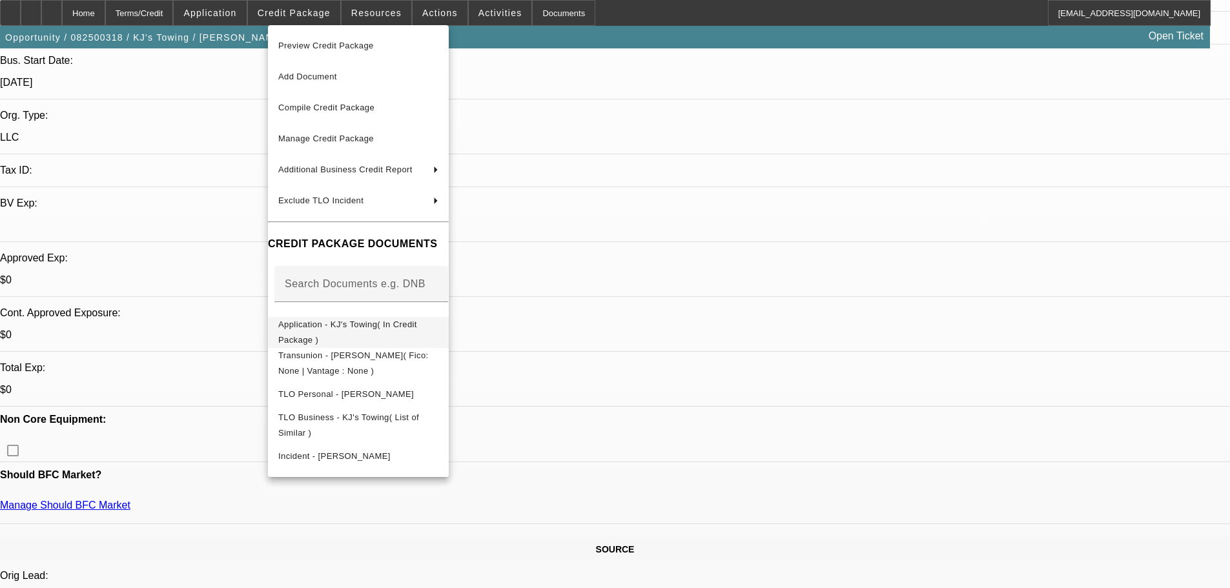
click at [388, 324] on span "Application - KJ's Towing( In Credit Package )" at bounding box center [347, 332] width 139 height 25
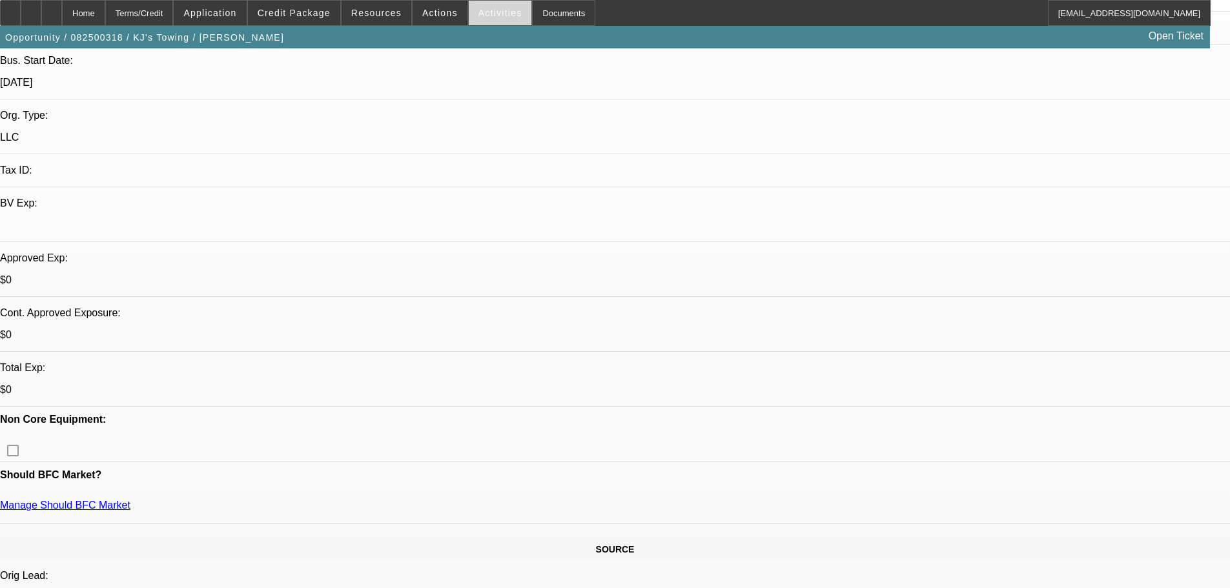
click at [479, 12] on span "Activities" at bounding box center [501, 13] width 44 height 10
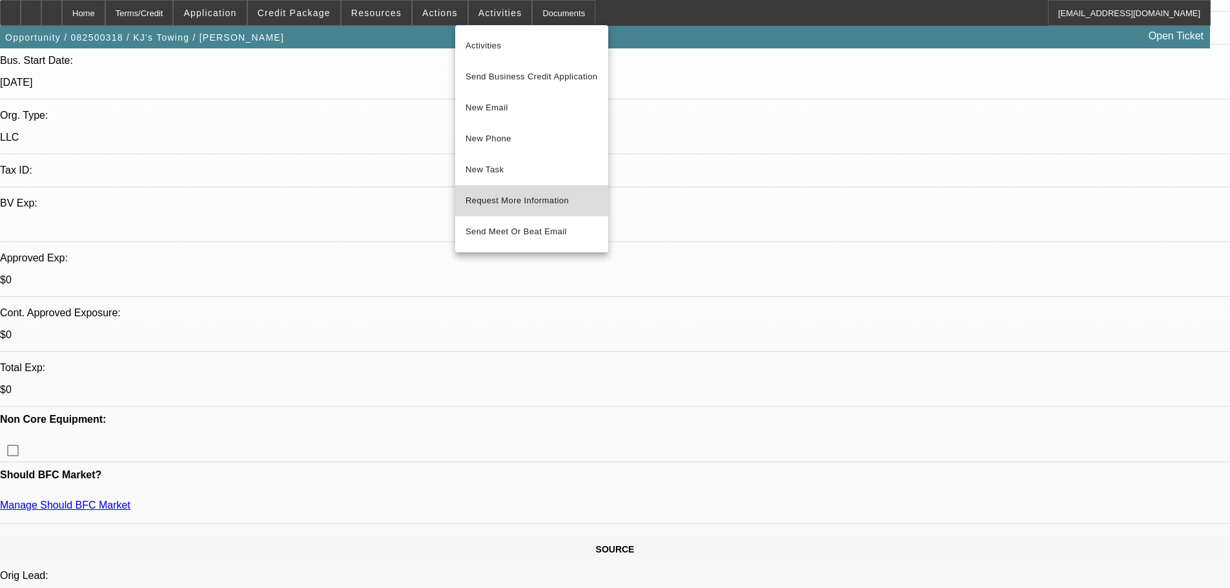
click at [518, 201] on span "Request More Information" at bounding box center [532, 200] width 132 height 15
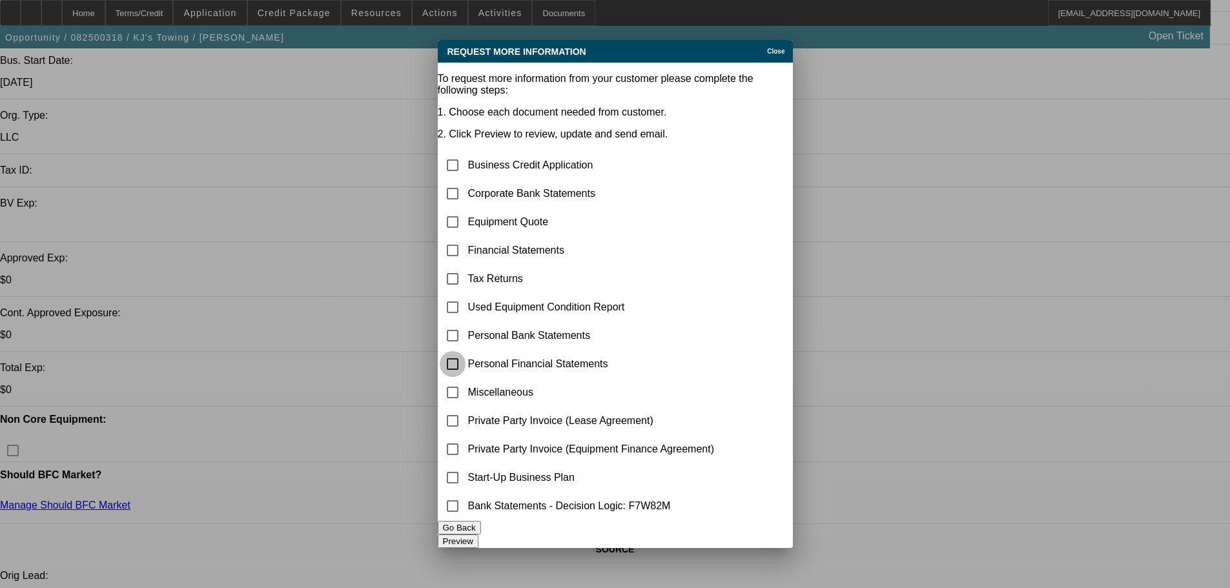
click at [466, 351] on input "checkbox" at bounding box center [453, 364] width 26 height 26
checkbox input "true"
click at [466, 209] on input "checkbox" at bounding box center [453, 222] width 26 height 26
checkbox input "true"
click at [466, 351] on input "checkbox" at bounding box center [453, 364] width 26 height 26
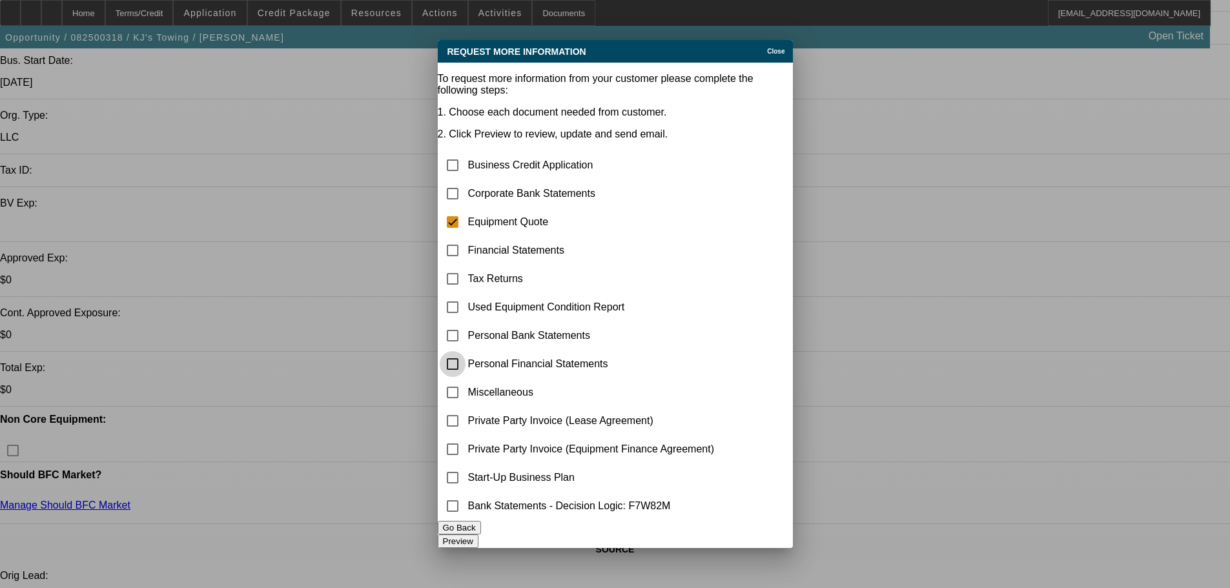
checkbox input "false"
click at [466, 323] on input "checkbox" at bounding box center [453, 336] width 26 height 26
checkbox input "true"
click at [466, 465] on input "checkbox" at bounding box center [453, 478] width 26 height 26
checkbox input "true"
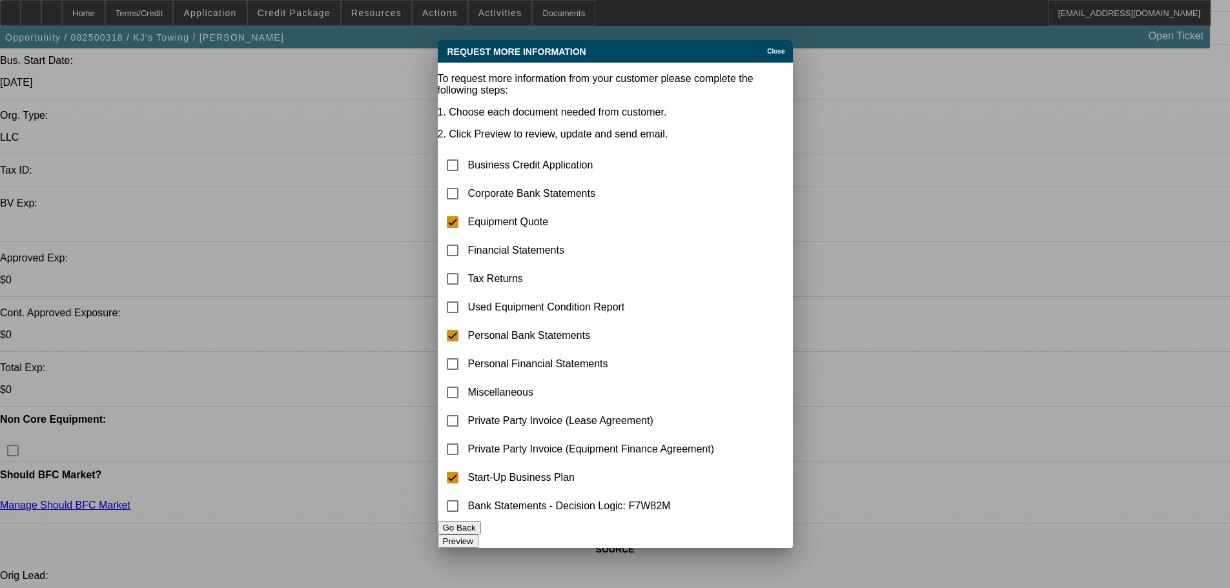
click at [479, 535] on button "Preview" at bounding box center [458, 542] width 41 height 14
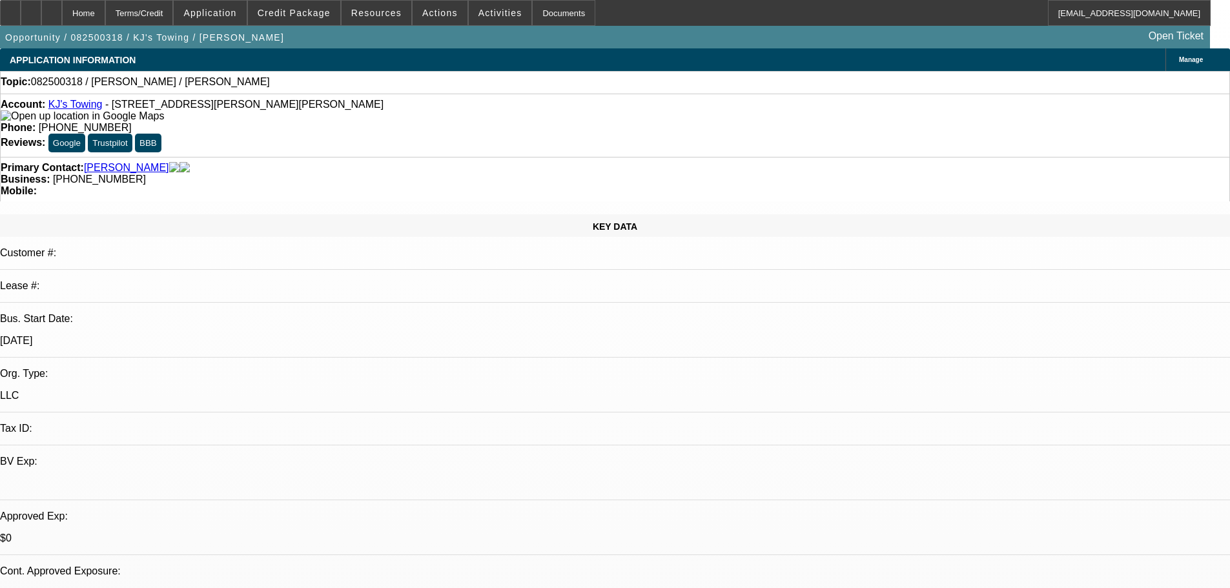
click at [77, 105] on link "KJ's Towing" at bounding box center [75, 104] width 54 height 11
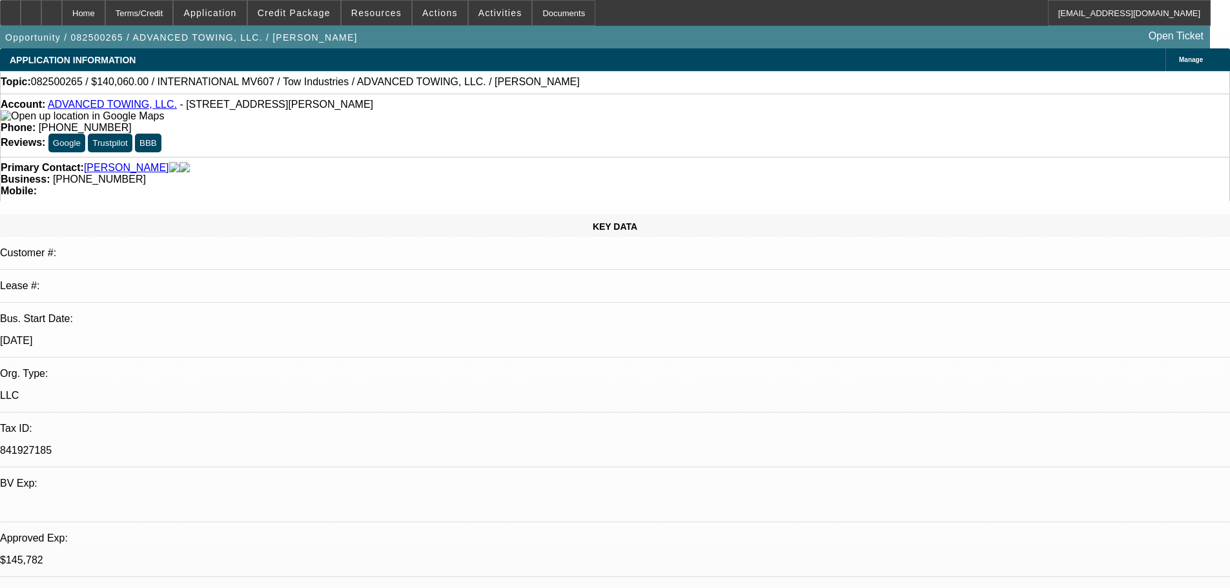
select select "0"
select select "2"
select select "0.1"
select select "4"
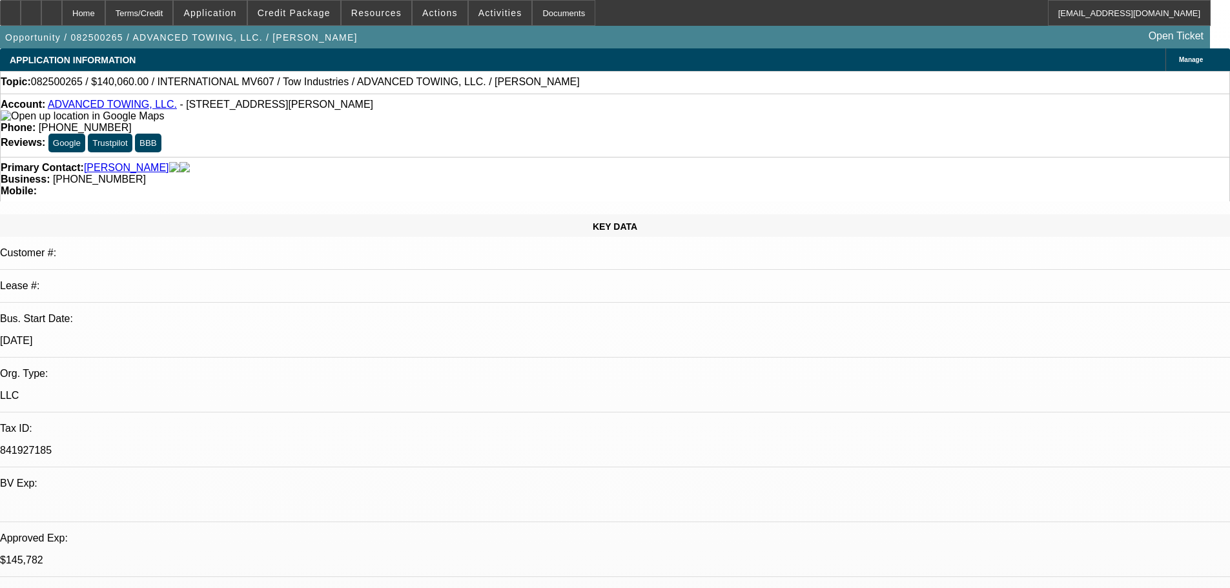
select select "0"
select select "2"
select select "0.1"
select select "4"
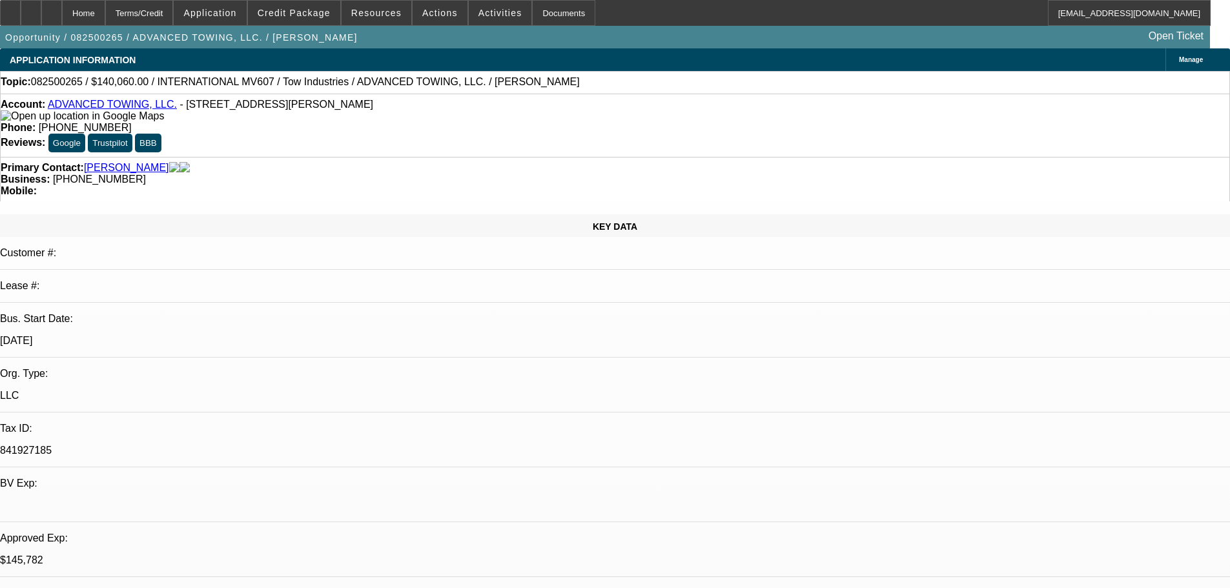
select select "0"
select select "2"
select select "0.1"
select select "4"
select select "0"
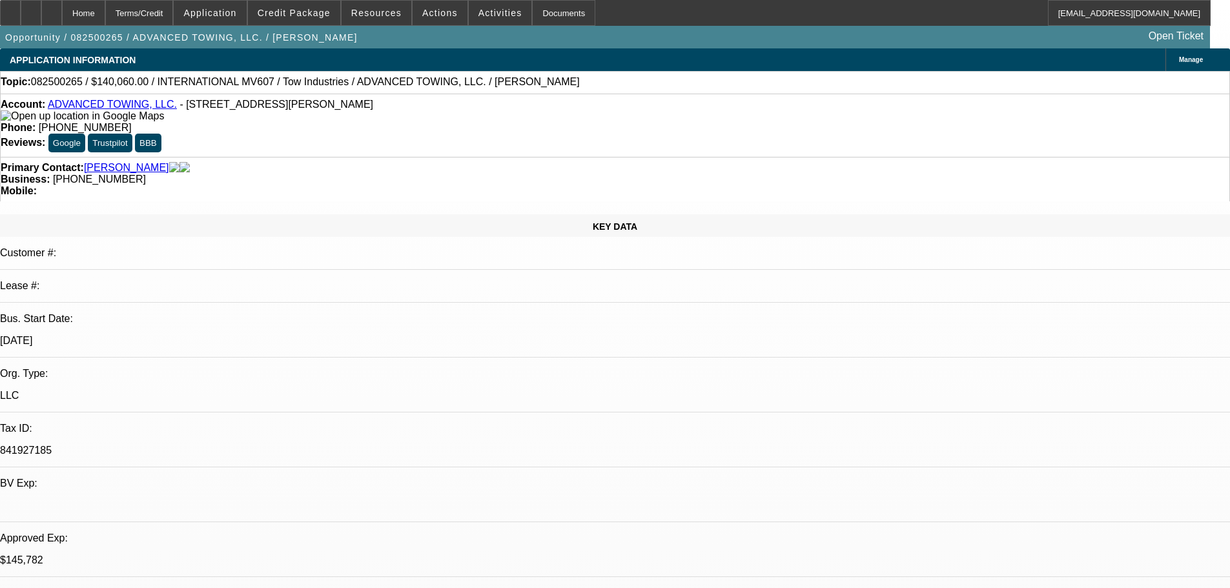
select select "2"
select select "0.1"
select select "4"
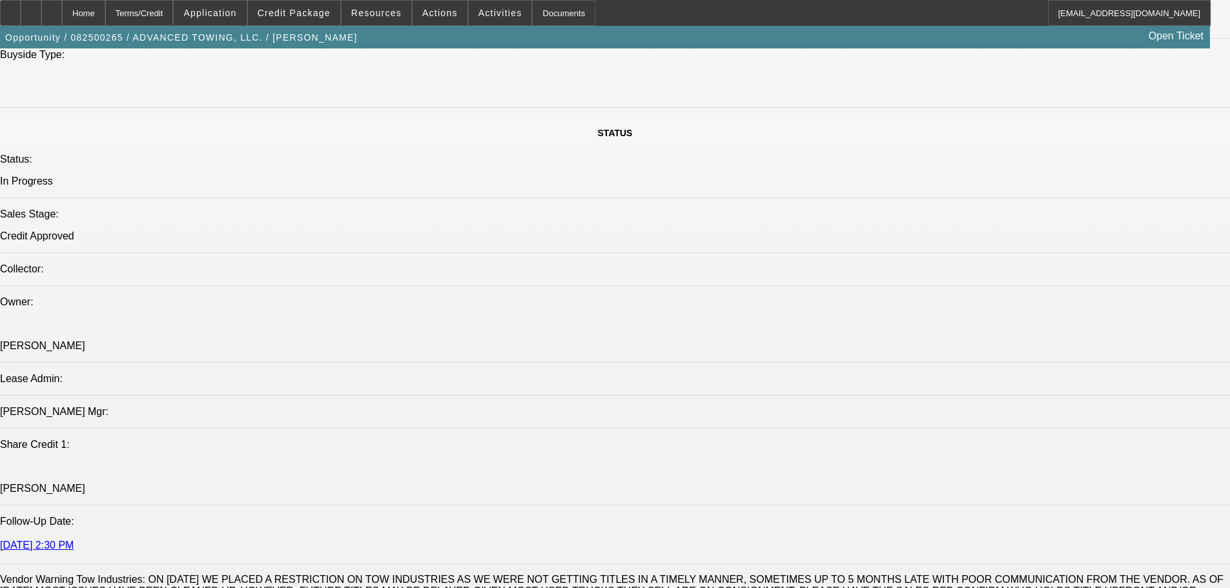
scroll to position [1162, 0]
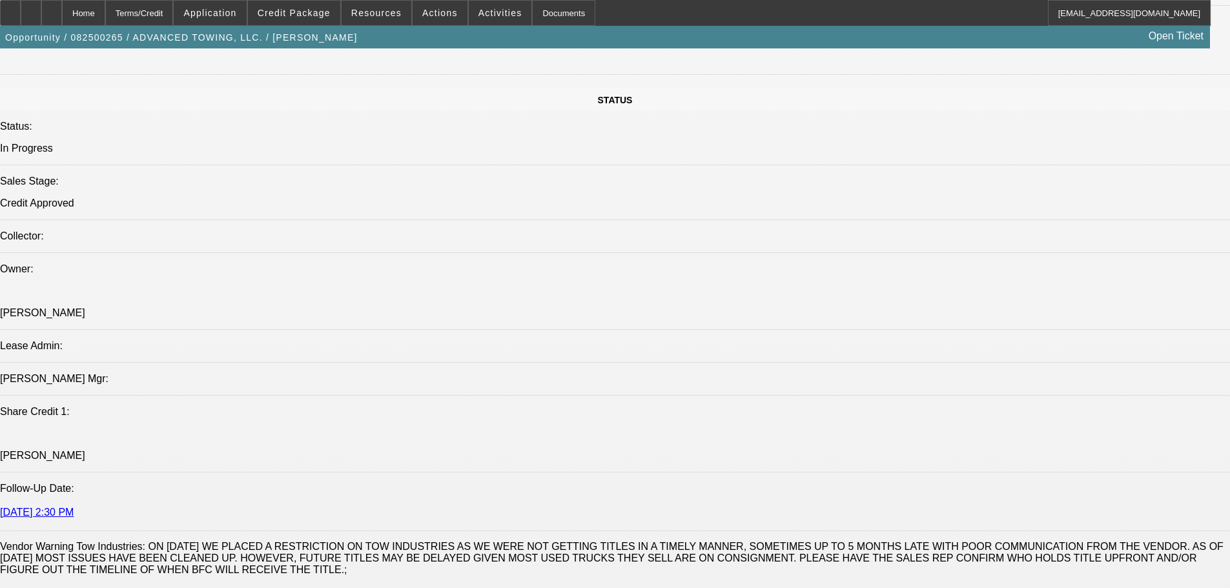
scroll to position [1292, 0]
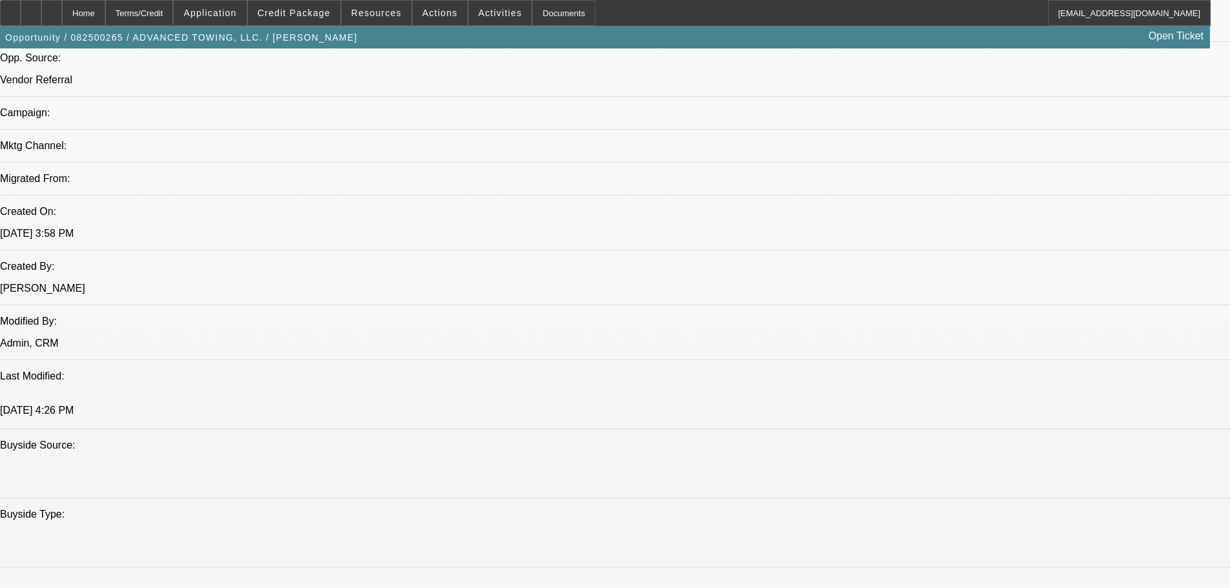
scroll to position [0, 0]
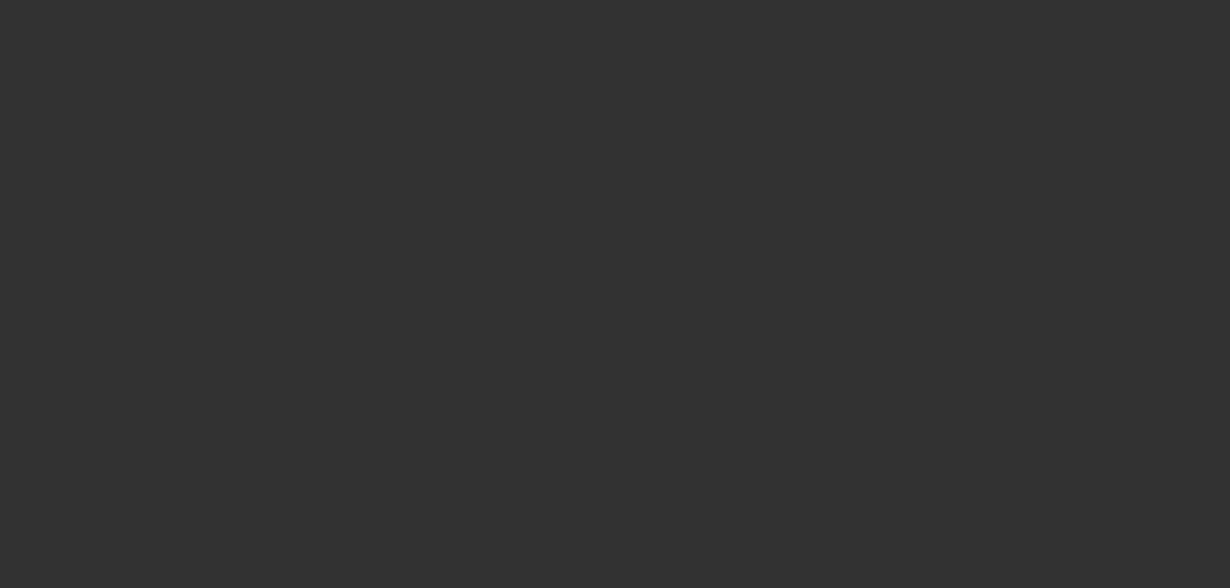
select select "0"
select select "2"
select select "0"
select select "6"
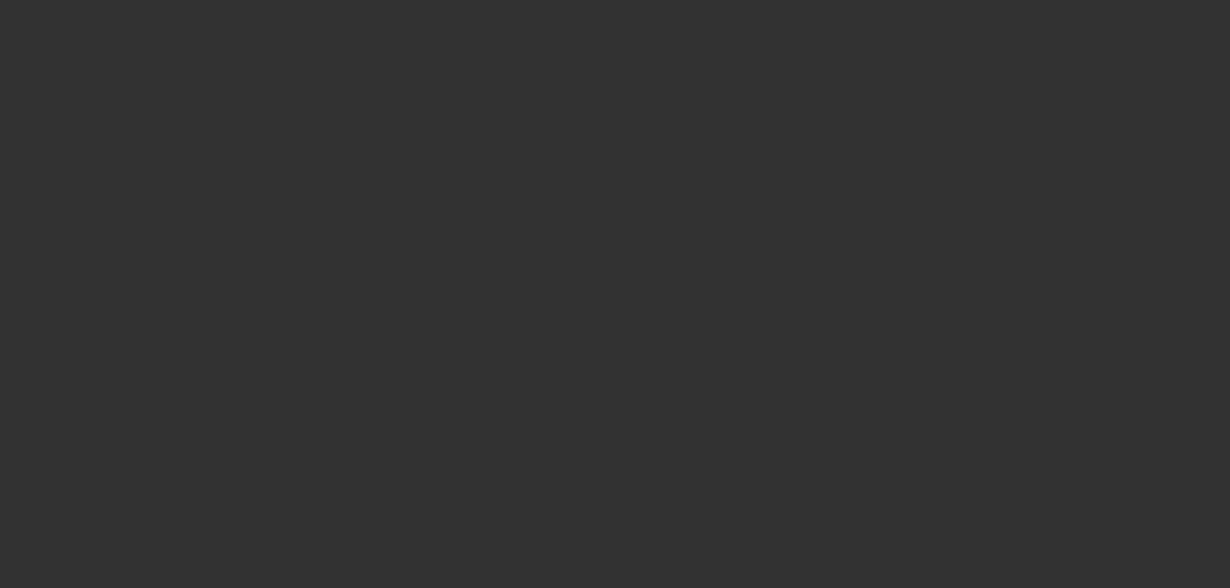
select select "0"
select select "2"
select select "0"
select select "6"
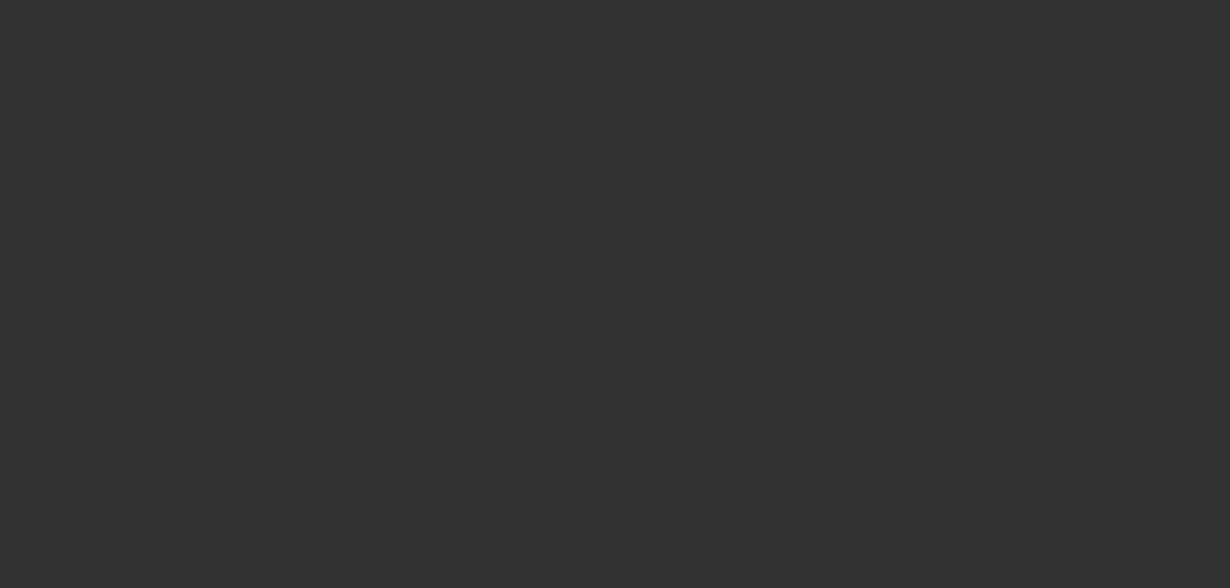
select select "0"
select select "2"
select select "0"
select select "6"
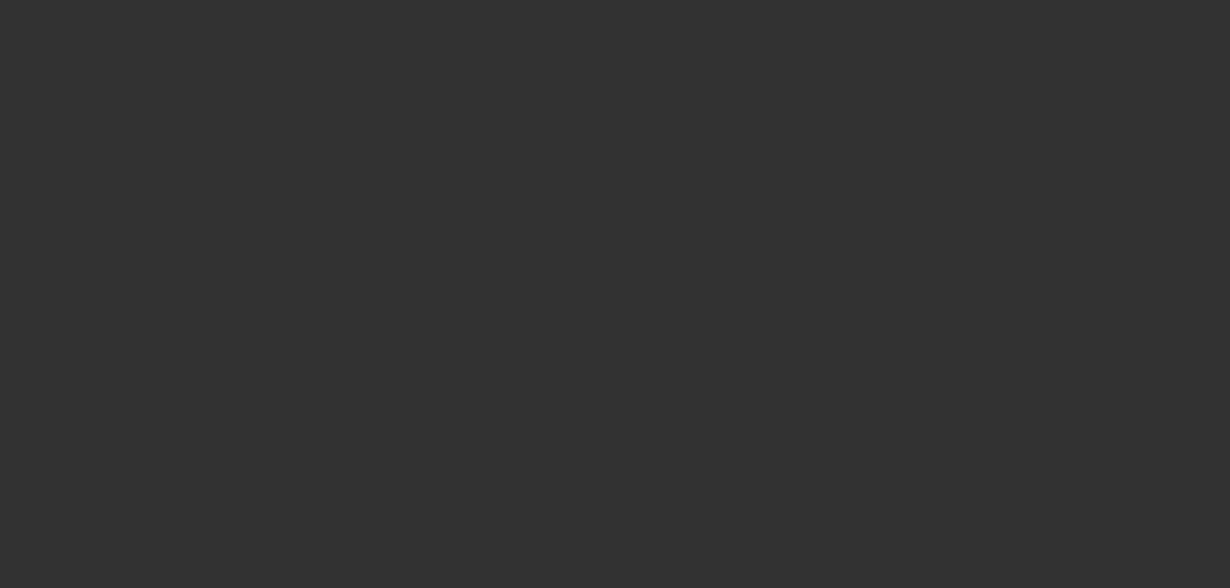
select select "0"
select select "2"
select select "0"
select select "6"
